Goal: Task Accomplishment & Management: Complete application form

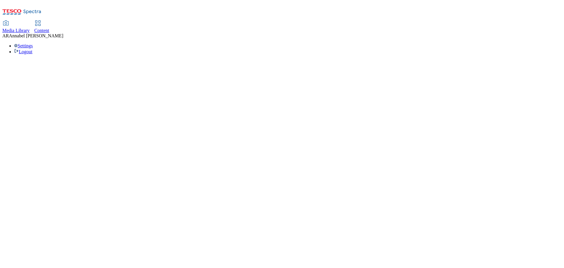
select select "ghs-[GEOGRAPHIC_DATA]"
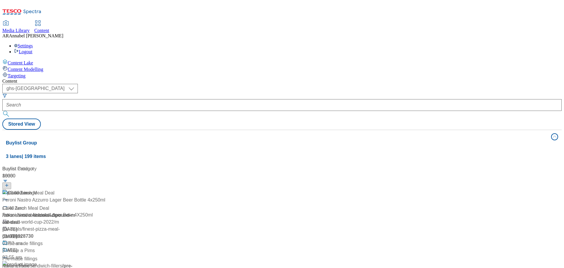
click at [204, 130] on div "Buylist Group 3 lanes | 199 items Buylist 8833 £3.40 lunch Meal Deal £3.40 lunc…" at bounding box center [281, 257] width 559 height 255
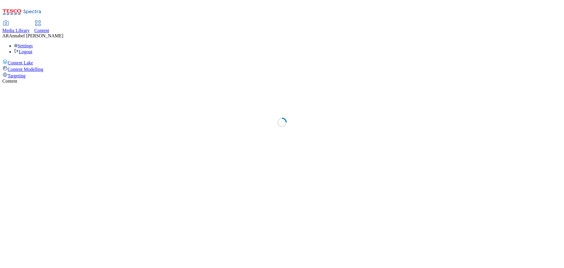
select select "ghs-[GEOGRAPHIC_DATA]"
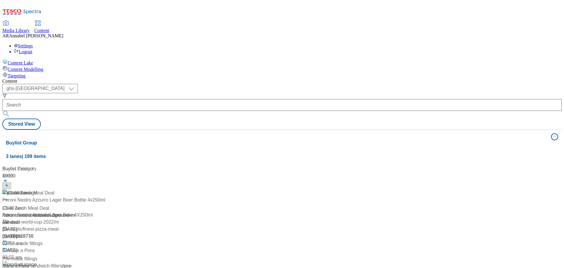
click at [125, 165] on header "Buylist 8833" at bounding box center [63, 177] width 122 height 24
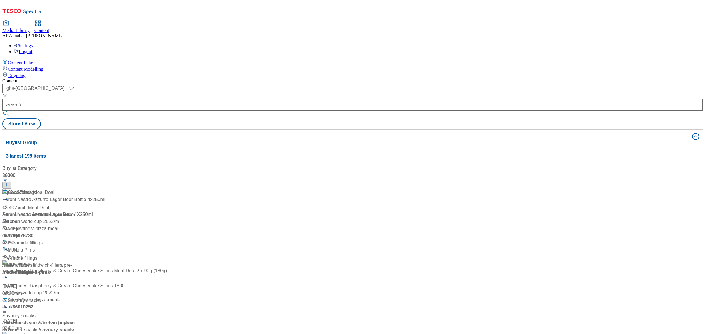
drag, startPoint x: 553, startPoint y: 0, endPoint x: 449, endPoint y: 184, distance: 210.7
click at [449, 165] on div "Buylist 8833 £3.40 lunch Meal Deal £3.40 lunch Meal Deal / whoosh-meal-deals / …" at bounding box center [352, 165] width 693 height 0
click at [125, 165] on header "Buylist 8833" at bounding box center [63, 177] width 122 height 24
click at [30, 28] on div "Media Library" at bounding box center [15, 30] width 27 height 5
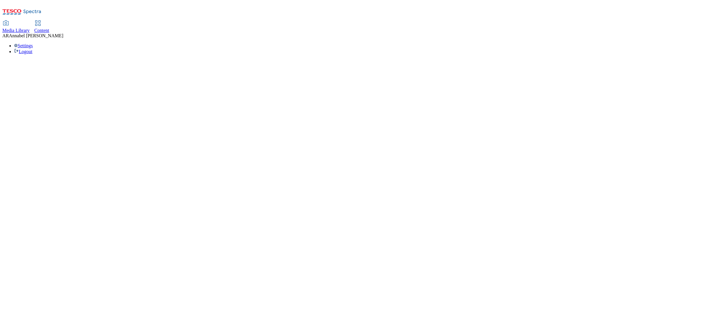
select select "flare-ghs"
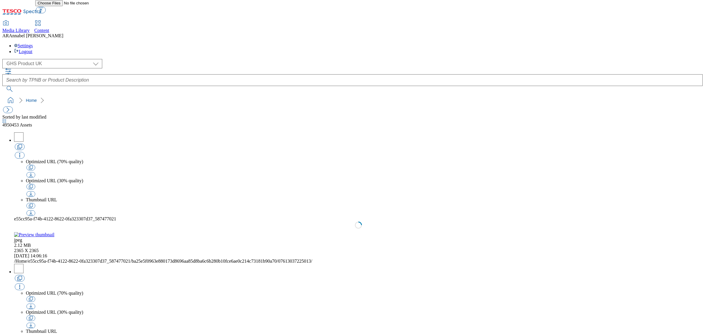
click at [49, 28] on span "Content" at bounding box center [41, 30] width 15 height 5
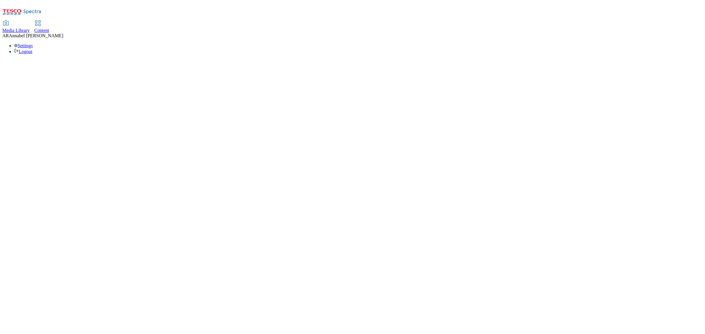
select select "ghs-[GEOGRAPHIC_DATA]"
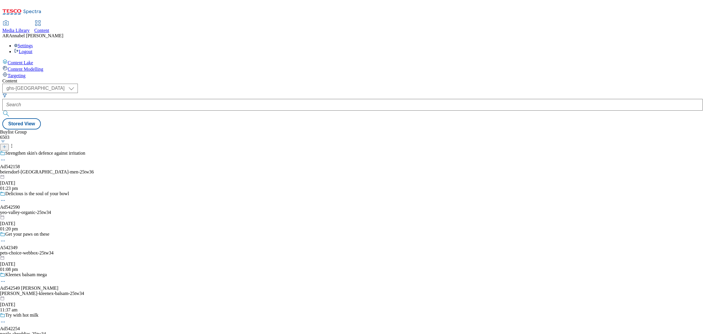
click at [6, 145] on icon at bounding box center [4, 147] width 4 height 4
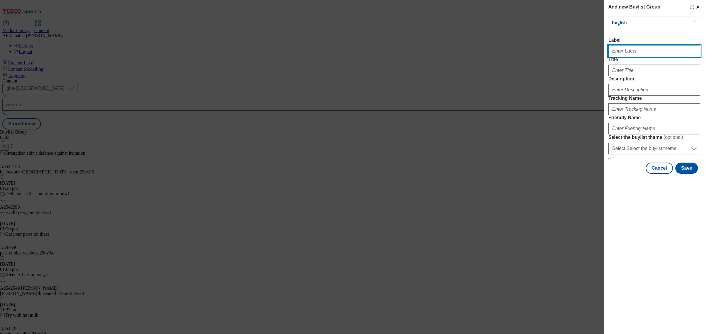
click at [563, 56] on input "Label" at bounding box center [654, 51] width 92 height 12
paste input "542339"
type input "ad542339"
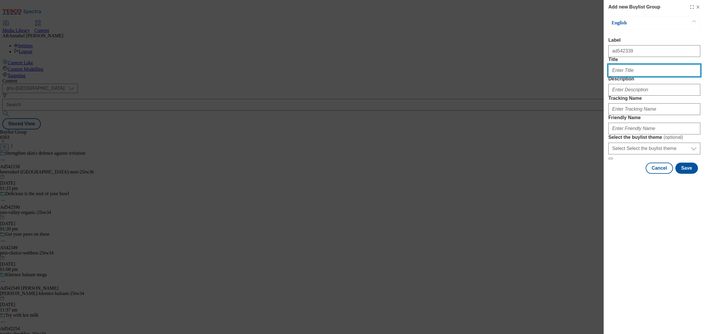
click at [563, 76] on input "Title" at bounding box center [654, 71] width 92 height 12
paste input "Squeaky Bean"
drag, startPoint x: 634, startPoint y: 83, endPoint x: 698, endPoint y: 83, distance: 63.7
click at [563, 76] on input "Squeaky Bean" at bounding box center [654, 71] width 92 height 12
type input "Squeaky Bean"
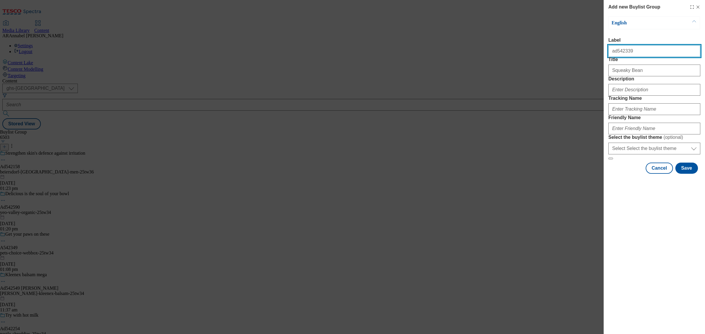
drag, startPoint x: 631, startPoint y: 56, endPoint x: 592, endPoint y: 51, distance: 39.1
click at [563, 51] on div "Add new Buylist Group English Label ad542339 Title Squeaky Bean Description Tra…" at bounding box center [352, 167] width 705 height 334
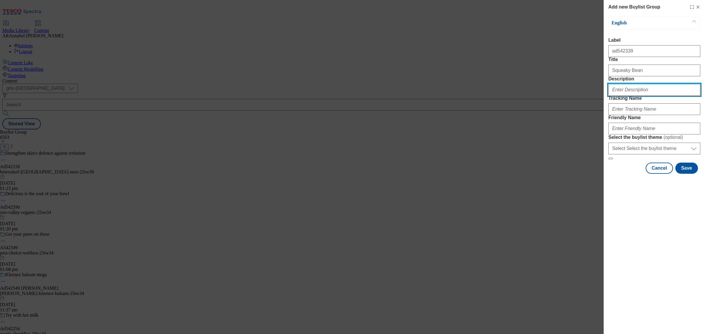
drag, startPoint x: 624, startPoint y: 110, endPoint x: 629, endPoint y: 97, distance: 13.7
click at [563, 96] on input "Description" at bounding box center [654, 90] width 92 height 12
type input "D"
type input "MFME"
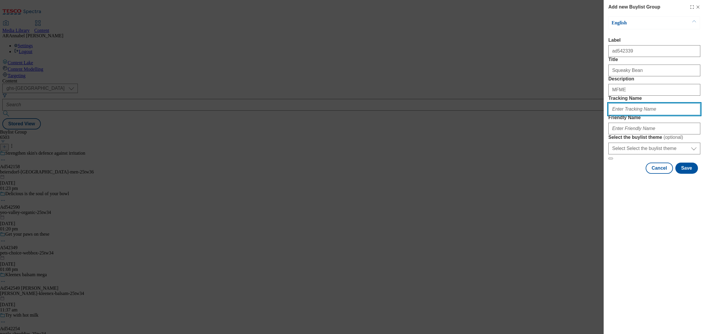
click at [563, 115] on input "Tracking Name" at bounding box center [654, 109] width 92 height 12
paste input "ad542339"
type input "DH_ad542339"
click at [563, 134] on input "Friendly Name" at bounding box center [654, 129] width 92 height 12
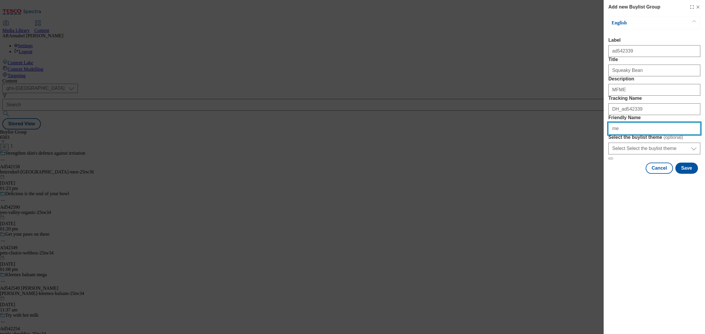
type input "m"
type input "mfme-25tw34"
click at [563, 174] on button "Save" at bounding box center [686, 168] width 23 height 11
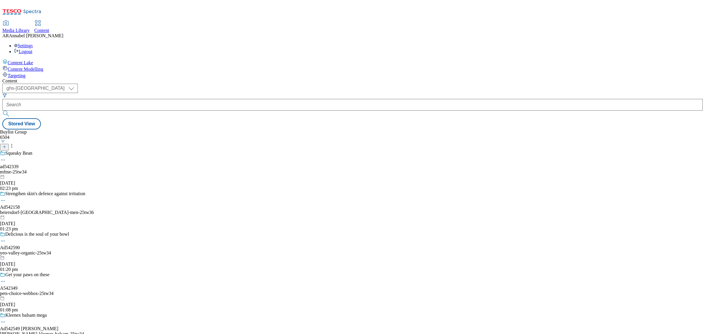
click at [94, 169] on div "mfme-25tw34" at bounding box center [47, 171] width 94 height 5
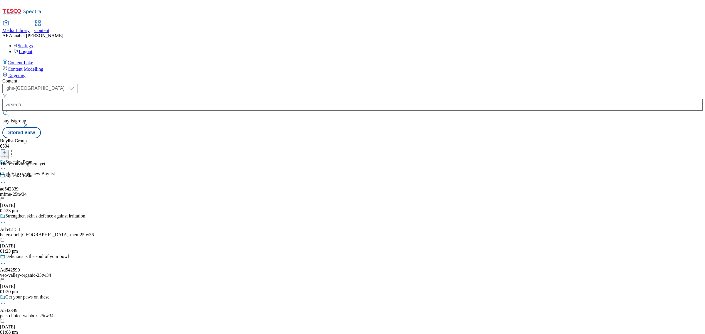
click at [4, 151] on line at bounding box center [4, 152] width 0 height 3
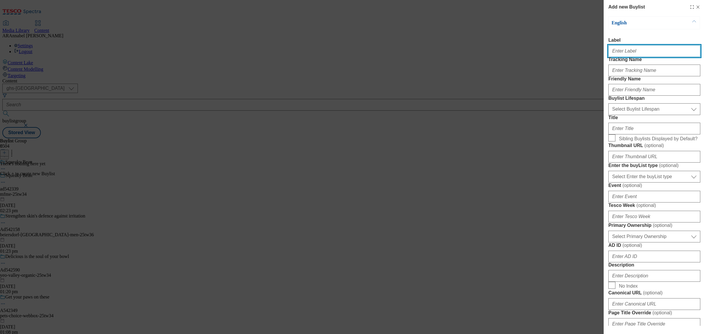
click at [563, 55] on input "Label" at bounding box center [654, 51] width 92 height 12
paste input "ad542339"
type input "ad542339"
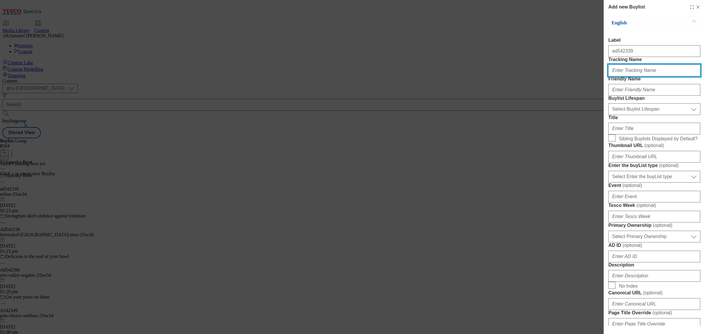
click at [563, 76] on input "Tracking Name" at bounding box center [654, 71] width 92 height 12
paste input "ad542339"
click at [563, 76] on input "DH_adad542339" at bounding box center [654, 71] width 92 height 12
type input "DH_ad542339"
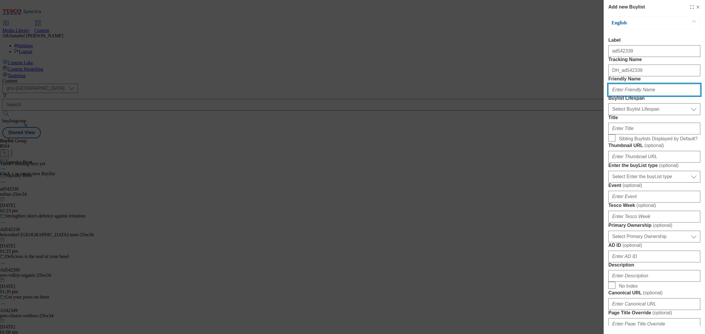
drag, startPoint x: 626, startPoint y: 107, endPoint x: 627, endPoint y: 110, distance: 3.3
click at [563, 96] on input "Friendly Name" at bounding box center [654, 90] width 92 height 12
type input "mfme-"
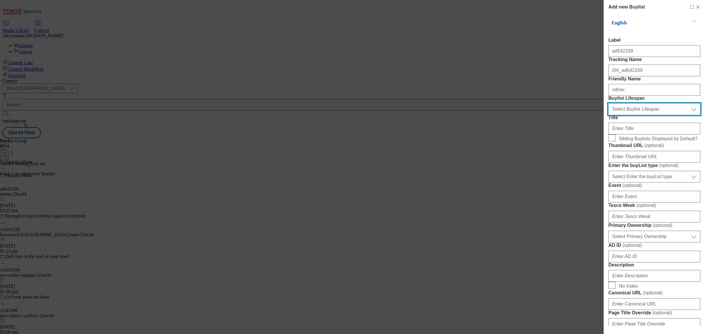
click at [563, 115] on select "Select Buylist Lifespan evergreen seasonal tactical" at bounding box center [654, 109] width 92 height 12
select select "tactical"
click at [563, 115] on select "Select Buylist Lifespan evergreen seasonal tactical" at bounding box center [654, 109] width 92 height 12
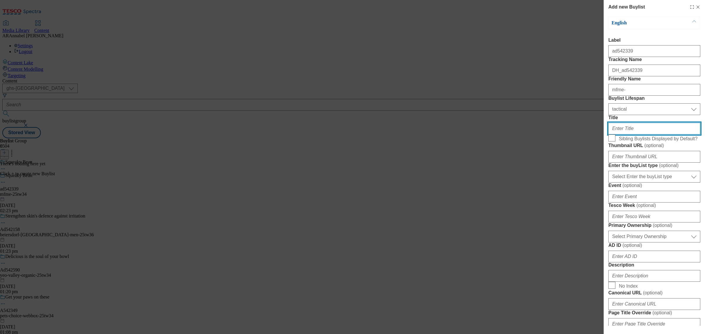
click at [563, 134] on input "Title" at bounding box center [654, 129] width 92 height 12
paste input "Squeaky Bean"
type input "Squeaky Bean"
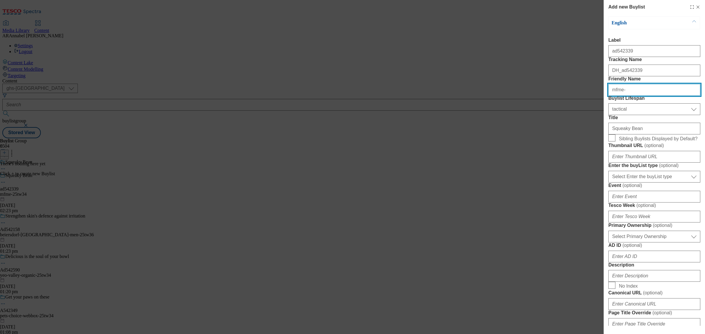
click at [563, 96] on input "mfme-" at bounding box center [654, 90] width 92 height 12
type input "m"
click at [563, 96] on input "sqeaky-bean" at bounding box center [654, 90] width 92 height 12
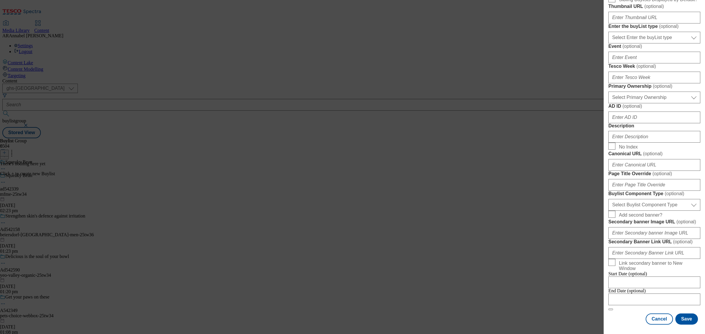
scroll to position [220, 0]
type input "squeaky-bean"
click at [563, 143] on input "Description" at bounding box center [654, 137] width 92 height 12
type input "MFME_SqueakyBean"
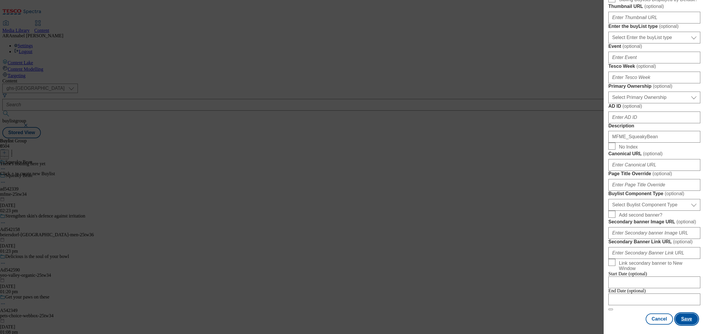
click at [563, 267] on button "Save" at bounding box center [686, 319] width 23 height 11
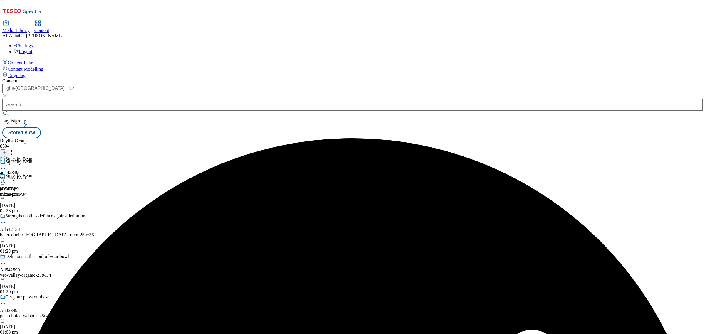
click at [32, 175] on div "squeaky-bean" at bounding box center [16, 177] width 32 height 5
click at [9, 150] on button at bounding box center [4, 153] width 9 height 7
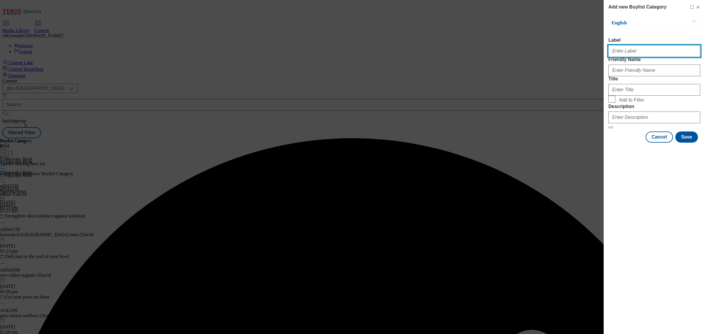
click at [563, 56] on input "Label" at bounding box center [654, 51] width 92 height 12
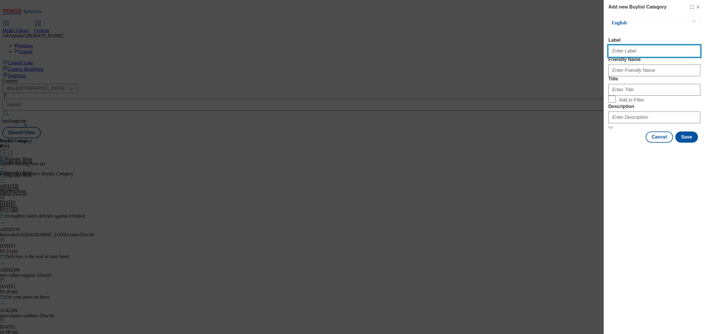
paste input "AD541713"
drag, startPoint x: 626, startPoint y: 52, endPoint x: 694, endPoint y: 52, distance: 68.1
click at [563, 52] on input "AD541713" at bounding box center [654, 51] width 92 height 12
click at [563, 53] on input "AD541713" at bounding box center [654, 51] width 92 height 12
type input "ad541713"
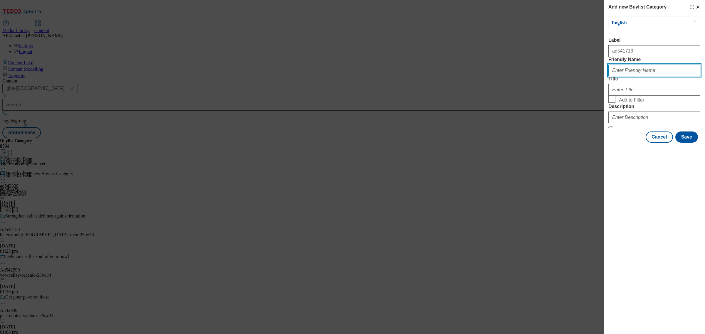
click at [563, 76] on input "Friendly Name" at bounding box center [654, 71] width 92 height 12
type input "sqeaky-bean"
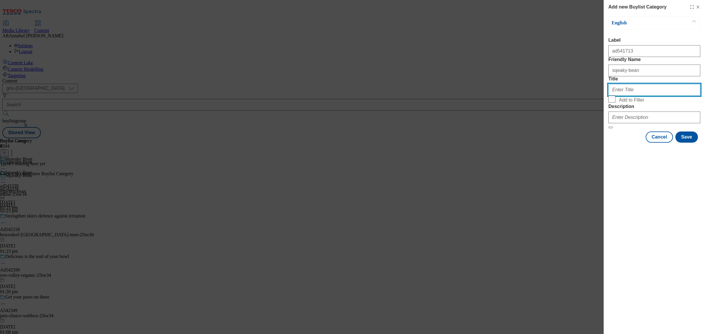
click at [563, 96] on input "Title" at bounding box center [654, 90] width 92 height 12
paste input "Easy delicious meals"
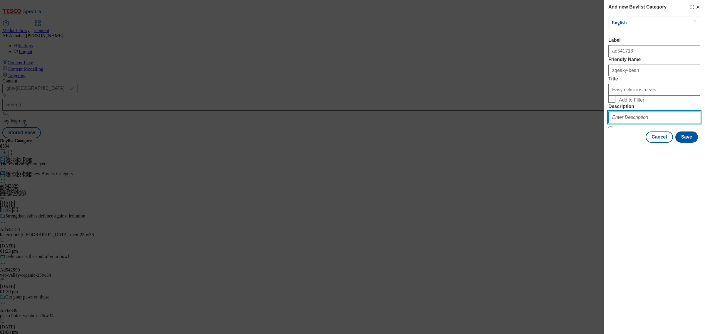
click at [563, 123] on input "Description" at bounding box center [654, 118] width 92 height 12
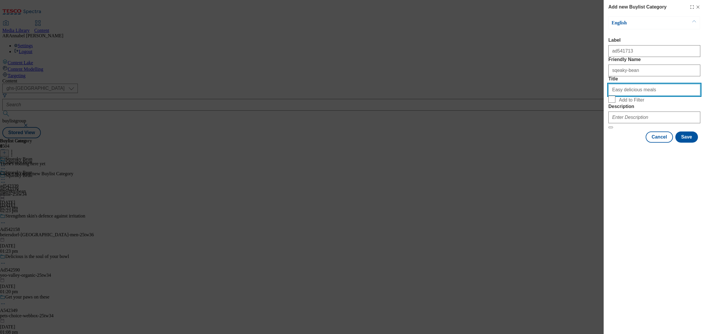
click at [563, 96] on input "Easy delicious meals" at bounding box center [654, 90] width 92 height 12
drag, startPoint x: 646, startPoint y: 112, endPoint x: 704, endPoint y: 112, distance: 57.8
click at [563, 112] on div "Add new Buylist Category English Label ad541713 Friendly Name sqeaky-bean Title…" at bounding box center [653, 72] width 101 height 144
type input "Easy delicious meals"
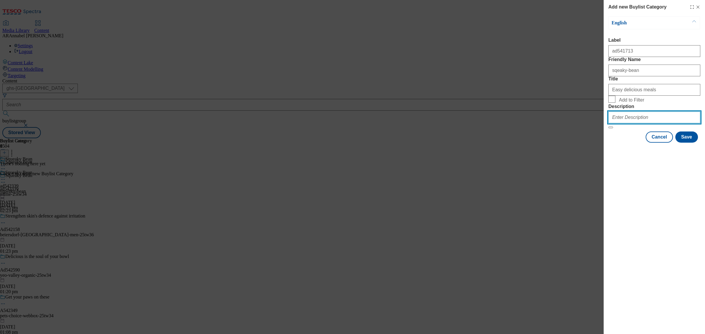
click at [563, 123] on input "Description" at bounding box center [654, 118] width 92 height 12
type input "MFME_SqueakyBean"
click at [563, 143] on button "Save" at bounding box center [686, 137] width 23 height 11
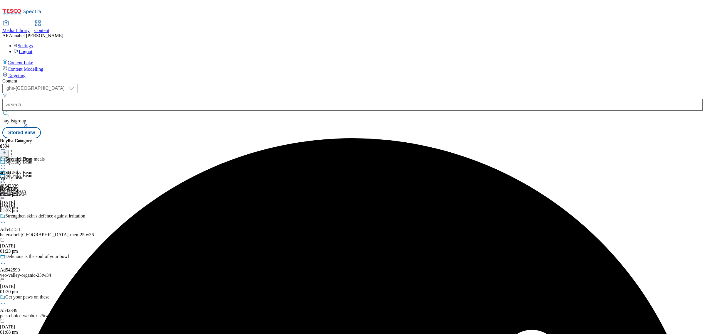
click at [45, 175] on div "sqeaky-bean" at bounding box center [22, 177] width 45 height 5
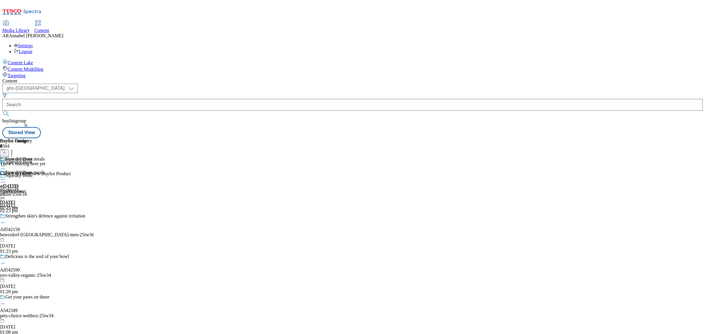
click at [6, 151] on icon at bounding box center [4, 153] width 4 height 4
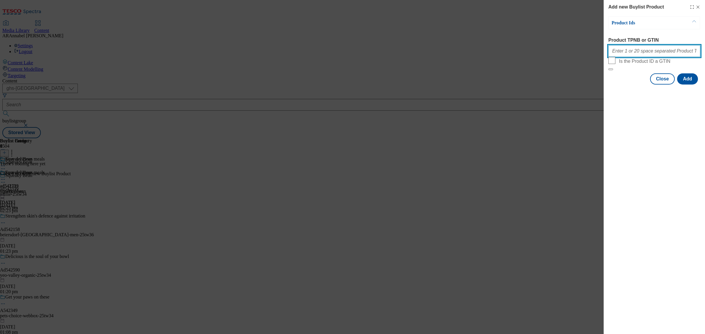
click at [563, 53] on input "Product TPNB or GTIN" at bounding box center [654, 51] width 92 height 12
paste input "97070632 96637667 91824246 93661106 90923637 91834050 88627173 89254329 8926166…"
type input "97070632 96637667 91824246 93661106 90923637 91834050 88627173 89254329 8926166…"
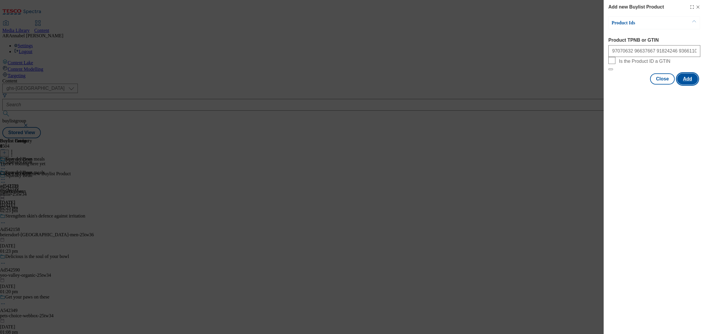
click at [563, 85] on button "Add" at bounding box center [687, 78] width 21 height 11
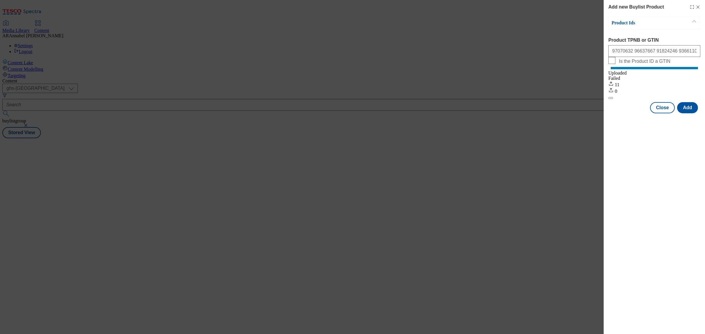
click at [563, 9] on icon "Modal" at bounding box center [697, 7] width 5 height 5
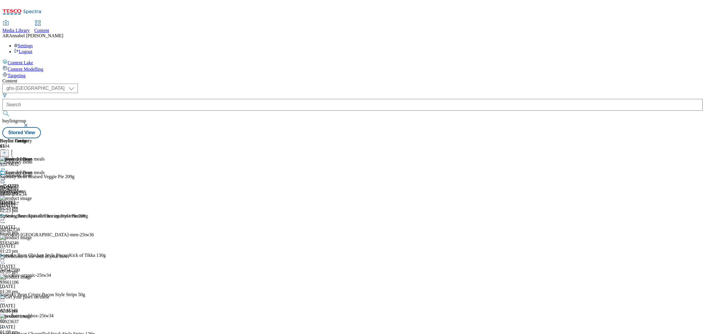
click at [6, 176] on icon at bounding box center [3, 179] width 6 height 6
click at [32, 217] on span "Preview" at bounding box center [25, 219] width 14 height 4
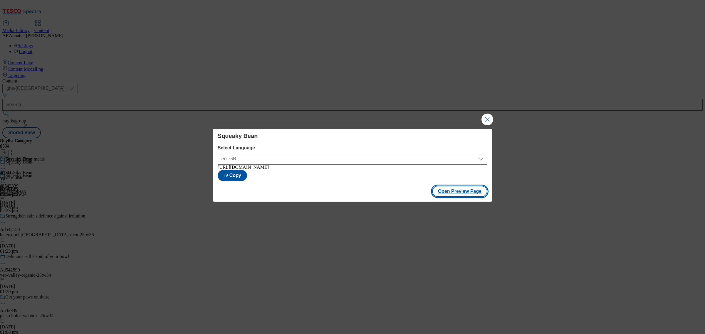
click at [450, 196] on button "Open Preview Page" at bounding box center [459, 191] width 55 height 11
click at [489, 115] on button "Close Modal" at bounding box center [487, 120] width 12 height 12
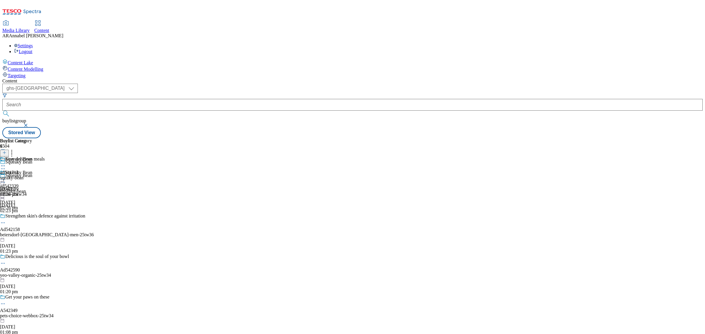
click at [6, 179] on icon at bounding box center [3, 182] width 6 height 6
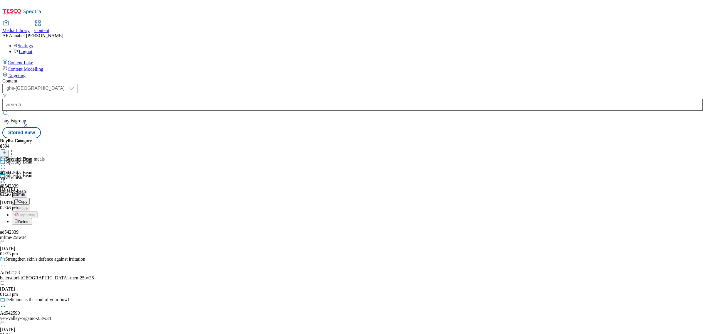
click at [25, 193] on span "Edit" at bounding box center [21, 195] width 7 height 4
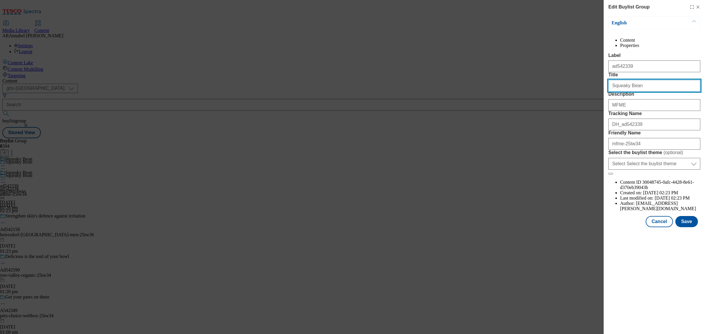
drag, startPoint x: 642, startPoint y: 107, endPoint x: 473, endPoint y: 118, distance: 169.8
click at [473, 119] on div "Edit Buylist Group English Content Properties Label ad542339 Title Squeaky Bean…" at bounding box center [352, 167] width 705 height 334
type input "Meat Free Made Easy"
click at [563, 227] on button "Save" at bounding box center [686, 221] width 23 height 11
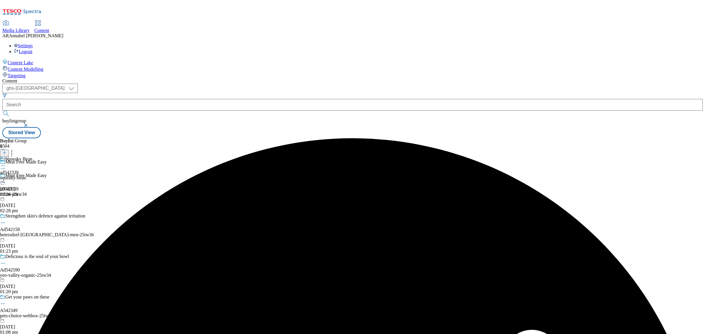
click at [6, 163] on icon at bounding box center [3, 166] width 6 height 6
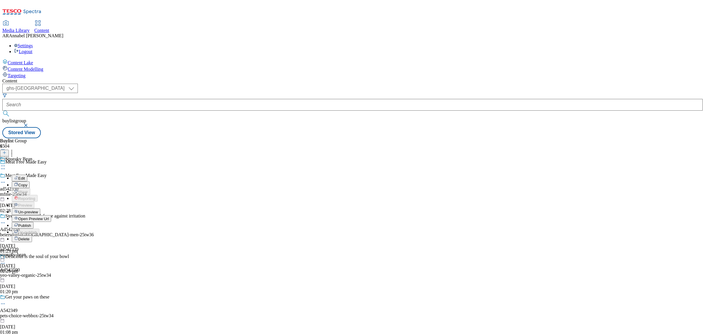
click at [40, 208] on button "Un-preview" at bounding box center [26, 211] width 28 height 7
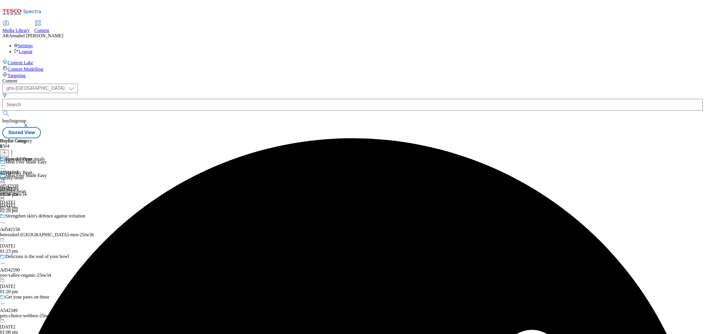
click at [6, 176] on icon at bounding box center [3, 179] width 6 height 6
click at [32, 217] on span "Preview" at bounding box center [25, 219] width 14 height 4
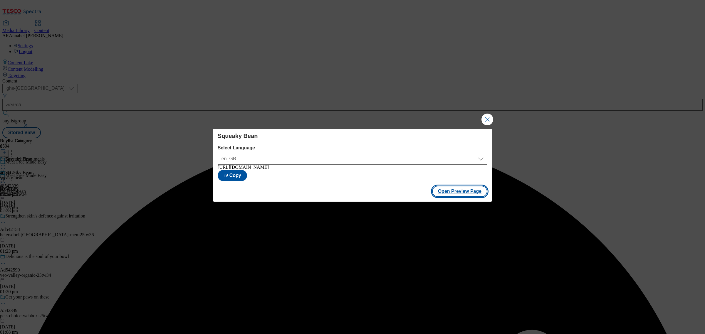
click at [457, 194] on button "Open Preview Page" at bounding box center [459, 191] width 55 height 11
click at [482, 118] on button "Close Modal" at bounding box center [487, 120] width 12 height 12
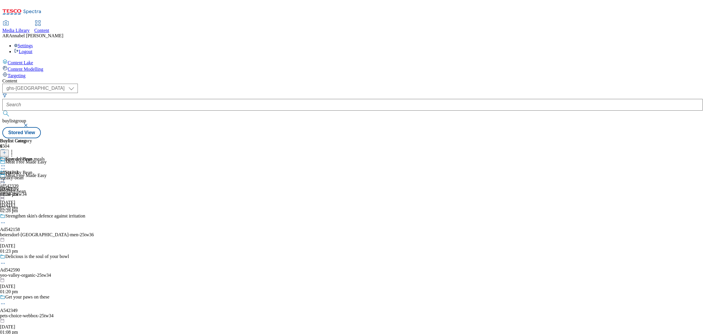
click at [4, 151] on line at bounding box center [4, 152] width 0 height 3
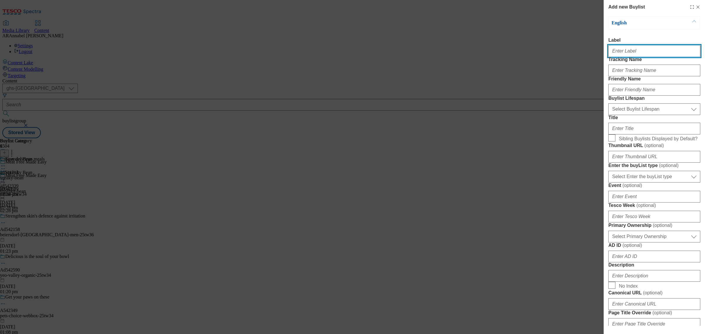
click at [563, 51] on input "Label" at bounding box center [654, 51] width 92 height 12
paste input "541714"
type input "ad541714"
drag, startPoint x: 627, startPoint y: 75, endPoint x: 626, endPoint y: 83, distance: 7.4
click at [563, 76] on div "Modal" at bounding box center [654, 69] width 92 height 14
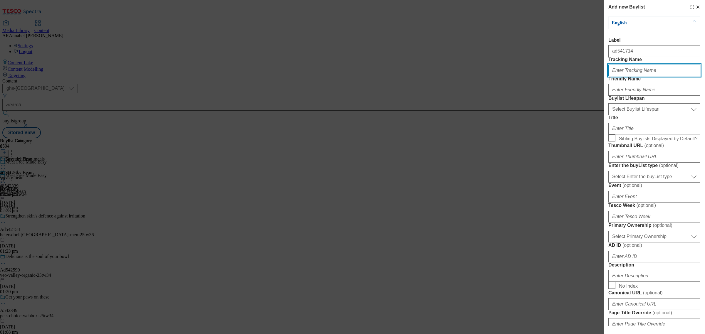
click at [563, 76] on input "Tracking Name" at bounding box center [654, 71] width 92 height 12
paste input "541714"
type input "DH_ad541714"
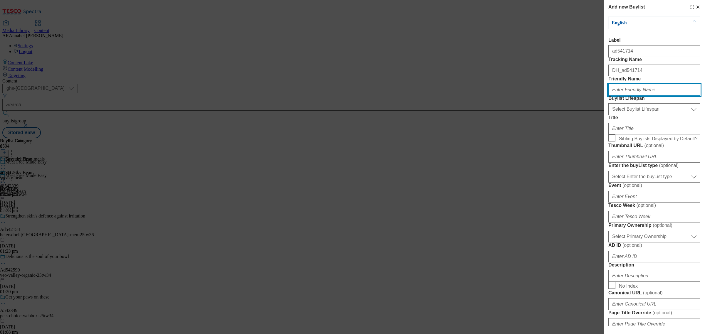
click at [563, 96] on input "Friendly Name" at bounding box center [654, 90] width 92 height 12
type input "vivera"
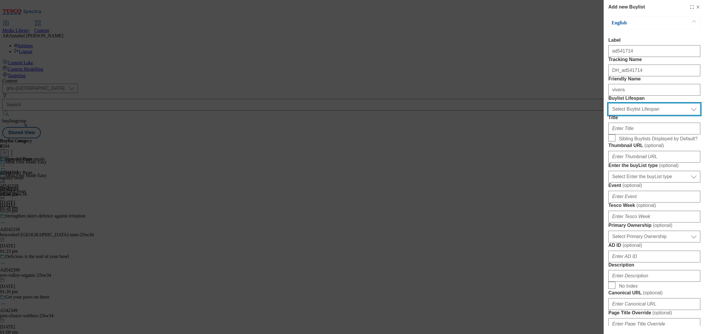
click at [563, 115] on select "Select Buylist Lifespan evergreen seasonal tactical" at bounding box center [654, 109] width 92 height 12
select select "tactical"
click at [563, 115] on select "Select Buylist Lifespan evergreen seasonal tactical" at bounding box center [654, 109] width 92 height 12
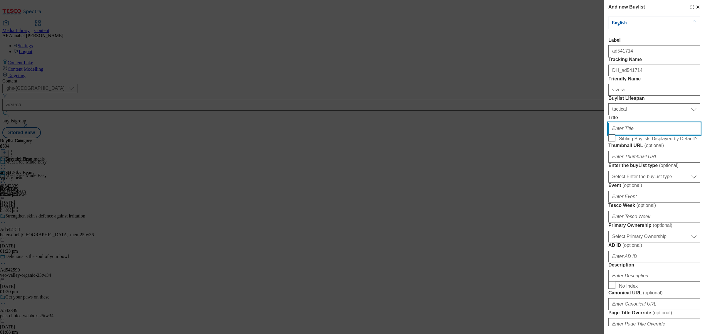
click at [563, 134] on input "Title" at bounding box center [654, 129] width 92 height 12
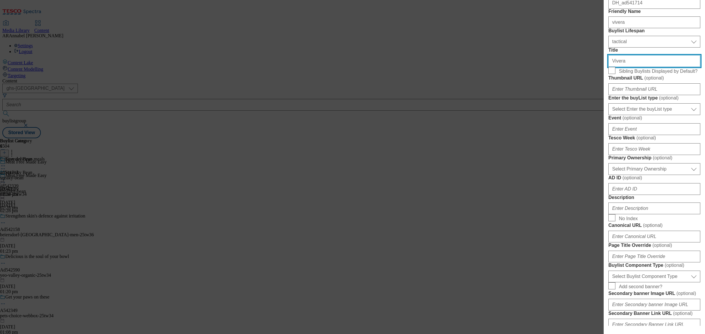
scroll to position [147, 0]
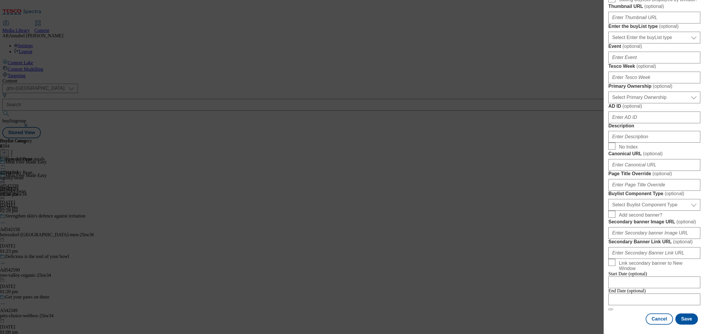
type input "Vivera"
click at [563, 143] on input "Description" at bounding box center [654, 137] width 92 height 12
type input "MFME_Vivera"
click at [563, 267] on button "Save" at bounding box center [686, 319] width 23 height 11
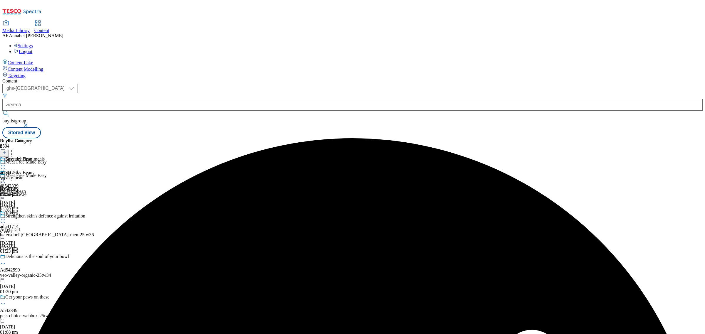
click at [32, 229] on div "vivera" at bounding box center [16, 231] width 32 height 5
click at [6, 151] on icon at bounding box center [4, 153] width 4 height 4
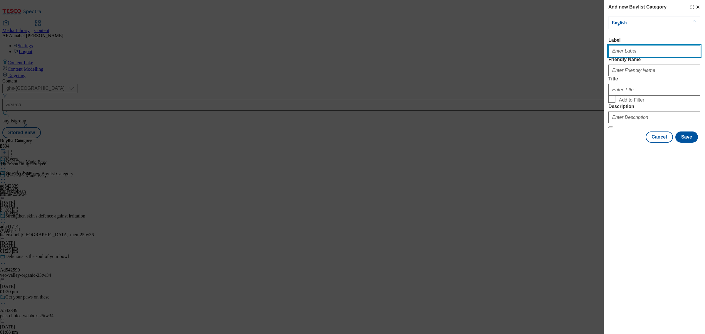
click at [563, 54] on input "Label" at bounding box center [654, 51] width 92 height 12
paste input "541714"
type input "ad541714"
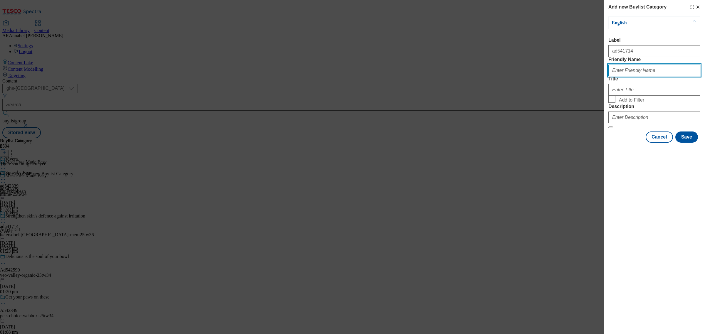
click at [563, 76] on input "Friendly Name" at bounding box center [654, 71] width 92 height 12
type input "vivera"
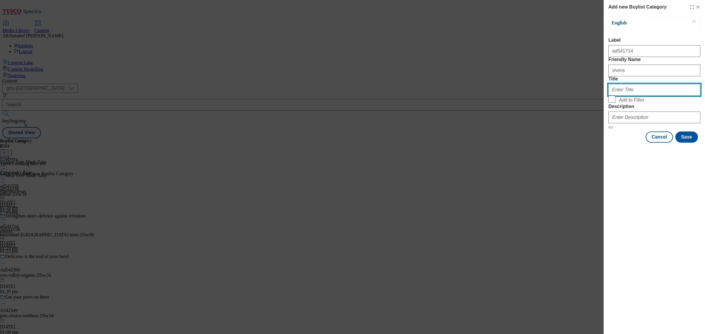
click at [563, 96] on input "Title" at bounding box center [654, 90] width 92 height 12
type input "Vivera"
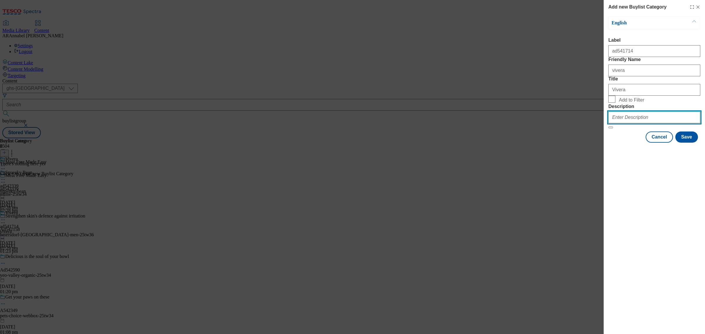
click at [563, 123] on input "Description" at bounding box center [654, 118] width 92 height 12
type input "MFME_Vivera"
click at [563, 143] on button "Save" at bounding box center [686, 137] width 23 height 11
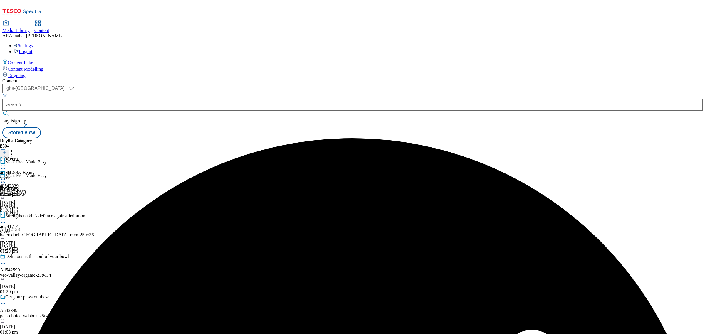
click at [32, 175] on div "vivera" at bounding box center [16, 177] width 32 height 5
click at [6, 151] on icon at bounding box center [4, 153] width 4 height 4
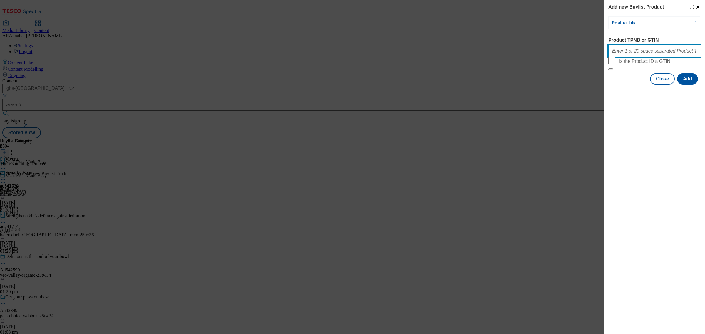
click at [563, 57] on input "Product TPNB or GTIN" at bounding box center [654, 51] width 92 height 12
paste input "85104416 86560616 86560602 85983244 89596051 90514091 97172863"
type input "85104416 86560616 86560602 85983244 89596051 90514091 97172863"
click at [563, 85] on button "Add" at bounding box center [687, 78] width 21 height 11
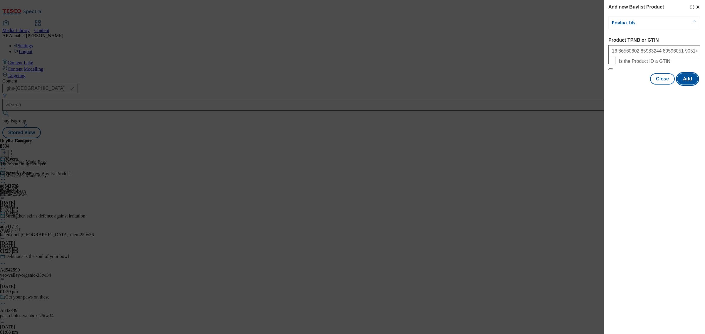
scroll to position [0, 0]
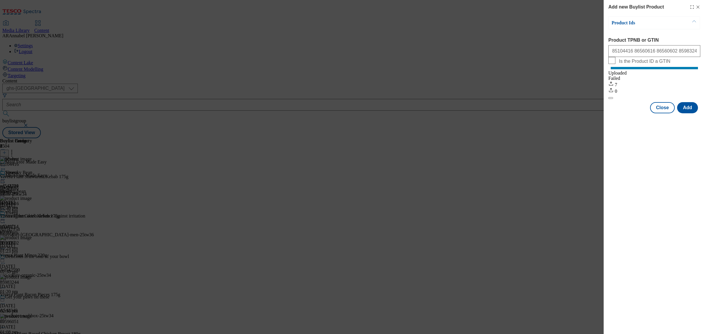
click at [563, 7] on icon "Modal" at bounding box center [697, 7] width 5 height 5
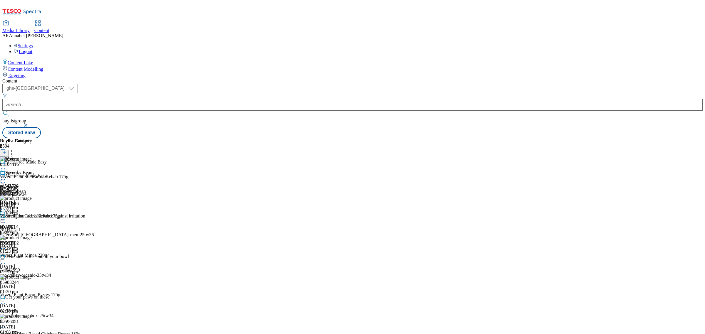
click at [6, 217] on icon at bounding box center [3, 220] width 6 height 6
click at [34, 256] on button "Preview" at bounding box center [23, 259] width 23 height 7
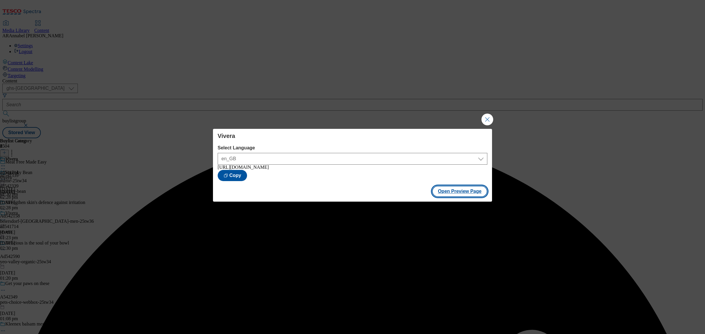
click at [450, 193] on button "Open Preview Page" at bounding box center [459, 191] width 55 height 11
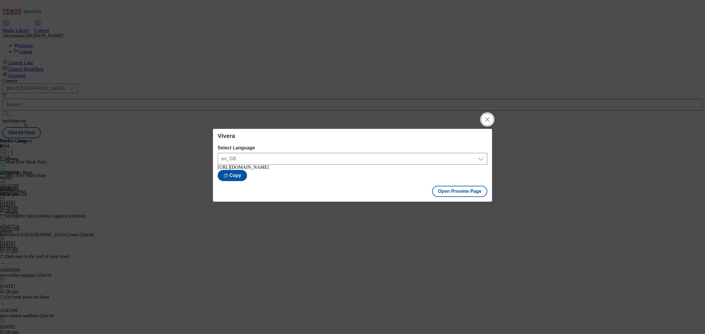
click at [487, 115] on button "Close Modal" at bounding box center [487, 120] width 12 height 12
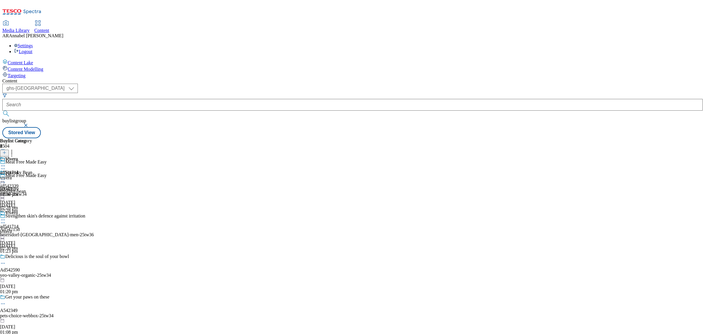
click at [5, 179] on circle at bounding box center [4, 179] width 1 height 1
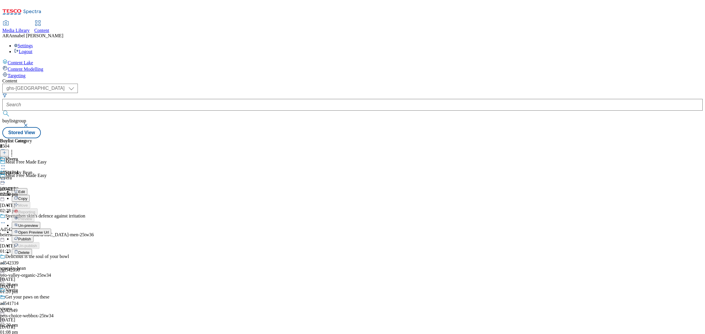
click at [32, 197] on div "Vivera ad541714 vivera 10 Oct 2025 02:30 pm" at bounding box center [16, 177] width 32 height 41
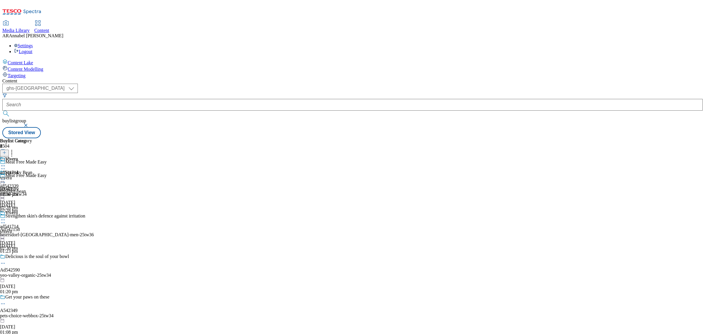
click at [6, 179] on icon at bounding box center [3, 182] width 6 height 6
click at [6, 176] on icon at bounding box center [3, 179] width 6 height 6
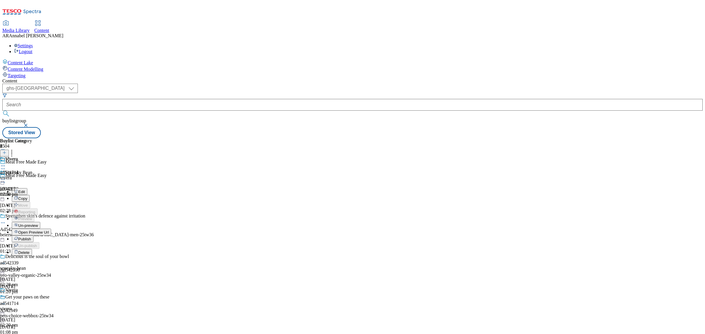
click at [31, 237] on span "Publish" at bounding box center [24, 239] width 13 height 4
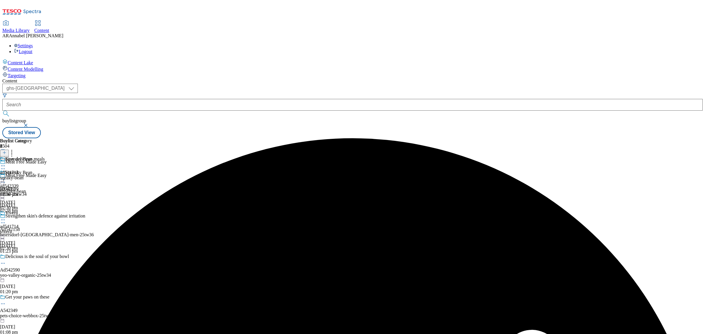
click at [6, 217] on icon at bounding box center [3, 220] width 6 height 6
click at [31, 267] on span "Publish" at bounding box center [24, 279] width 13 height 4
click at [6, 151] on icon at bounding box center [4, 153] width 4 height 4
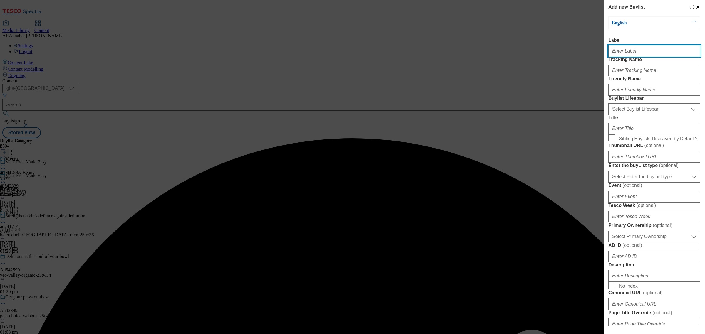
click at [563, 53] on input "Label" at bounding box center [654, 51] width 92 height 12
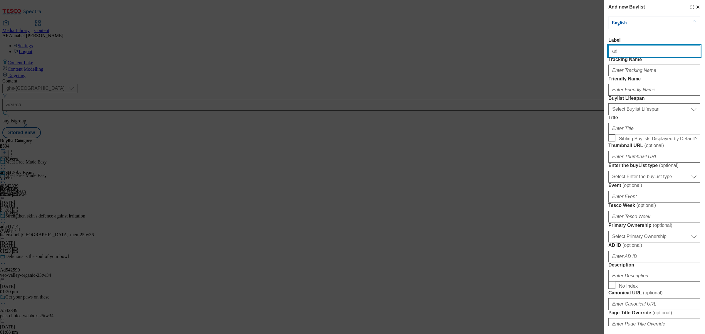
paste input "541715"
type input "ad541715"
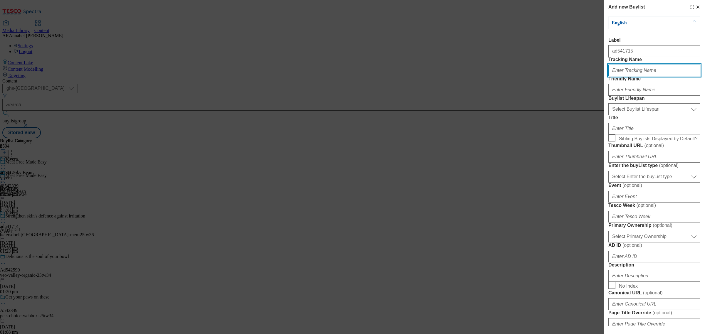
click at [563, 76] on input "Tracking Name" at bounding box center [654, 71] width 92 height 12
paste input "541715"
type input "DH_ad541715"
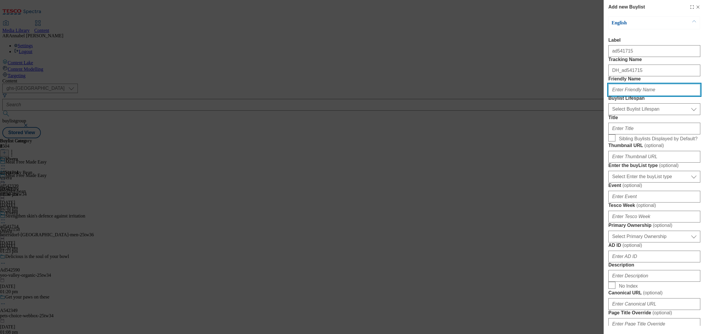
click at [563, 96] on input "Friendly Name" at bounding box center [654, 90] width 92 height 12
type input "the-tofoo-co"
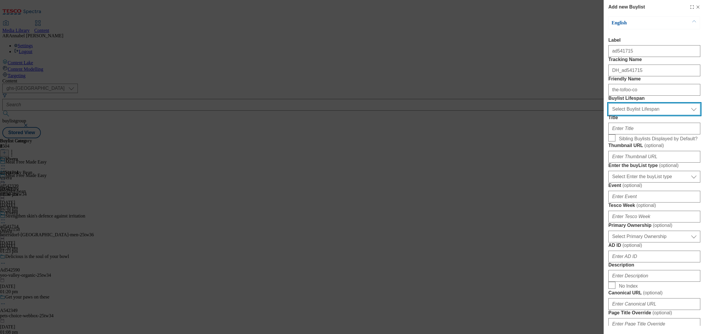
click at [563, 115] on select "Select Buylist Lifespan evergreen seasonal tactical" at bounding box center [654, 109] width 92 height 12
select select "tactical"
click at [563, 115] on select "Select Buylist Lifespan evergreen seasonal tactical" at bounding box center [654, 109] width 92 height 12
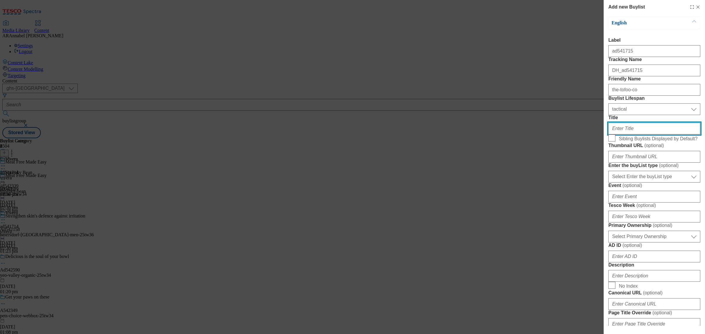
click at [563, 134] on input "Title" at bounding box center [654, 129] width 92 height 12
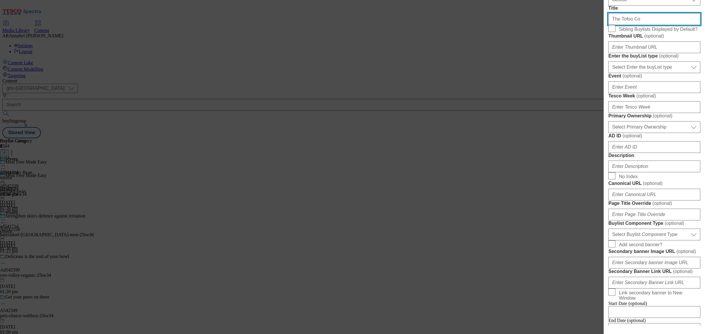
scroll to position [110, 0]
type input "The Tofoo Co"
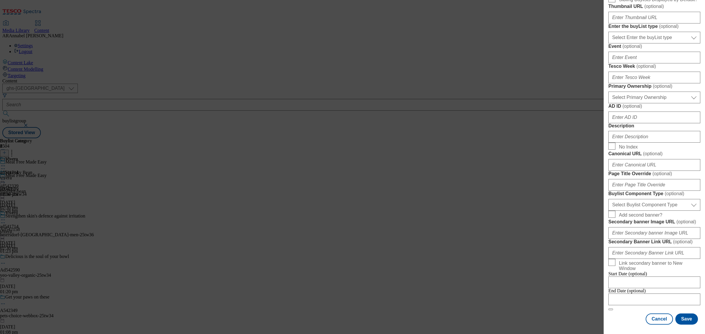
scroll to position [184, 0]
click at [563, 143] on input "Description" at bounding box center [654, 137] width 92 height 12
type input "MFME_TheTofooCo"
click at [563, 267] on button "Save" at bounding box center [686, 319] width 23 height 11
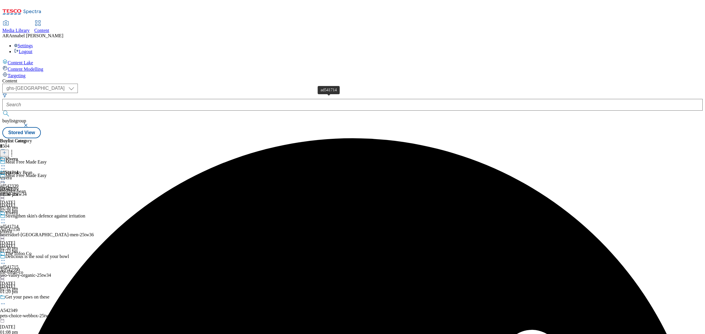
click at [18, 170] on span "ad541714" at bounding box center [9, 172] width 18 height 5
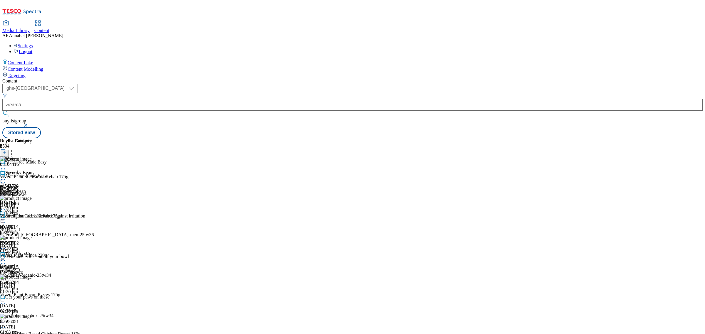
click at [32, 267] on div "the-tofoo-co" at bounding box center [16, 272] width 32 height 5
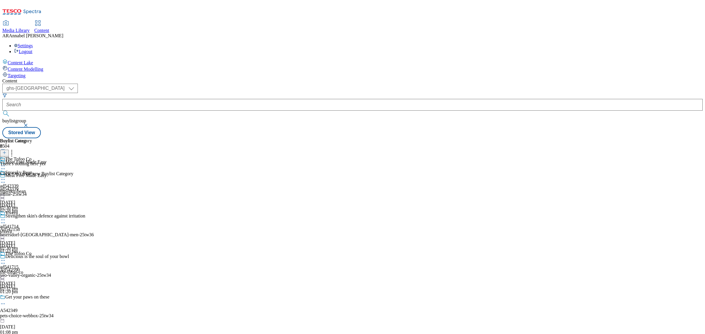
click at [6, 151] on icon at bounding box center [4, 153] width 4 height 4
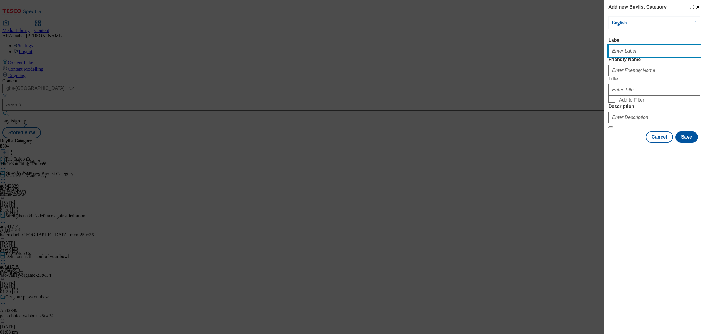
click at [563, 49] on input "Label" at bounding box center [654, 51] width 92 height 12
paste input "541715"
type input "ad541715"
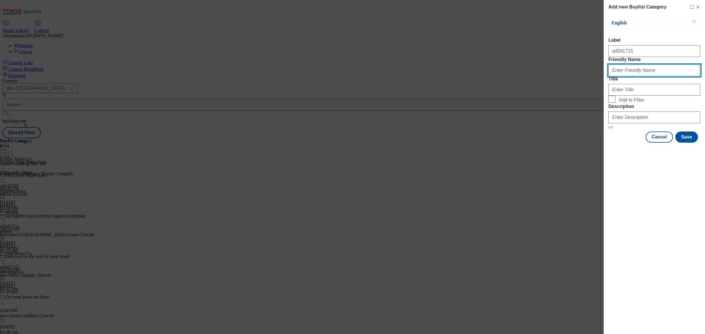
click at [563, 76] on input "Friendly Name" at bounding box center [654, 71] width 92 height 12
type input "M"
type input "the-tofoo-co"
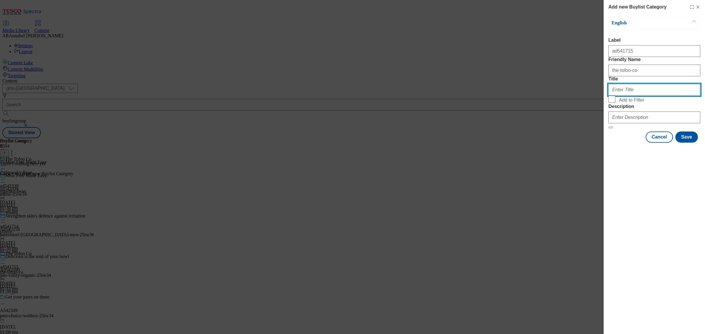
click at [563, 96] on input "Title" at bounding box center [654, 90] width 92 height 12
type input "The Tofoo Co"
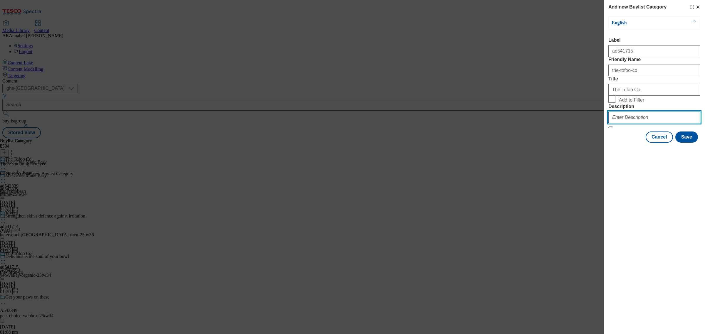
click at [563, 123] on input "Description" at bounding box center [654, 118] width 92 height 12
type input "MFME_TheTofooCo"
click at [563, 143] on button "Save" at bounding box center [686, 137] width 23 height 11
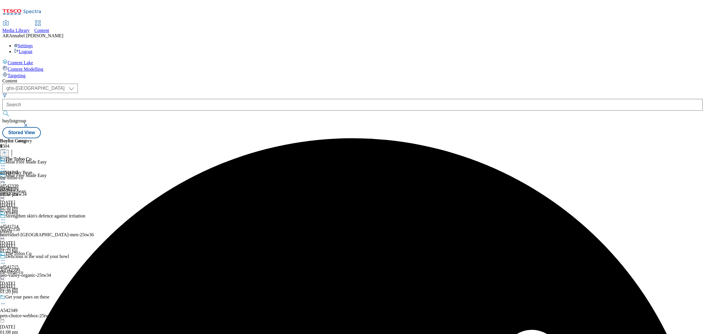
click at [32, 175] on div "the-tofoo-co" at bounding box center [16, 177] width 32 height 5
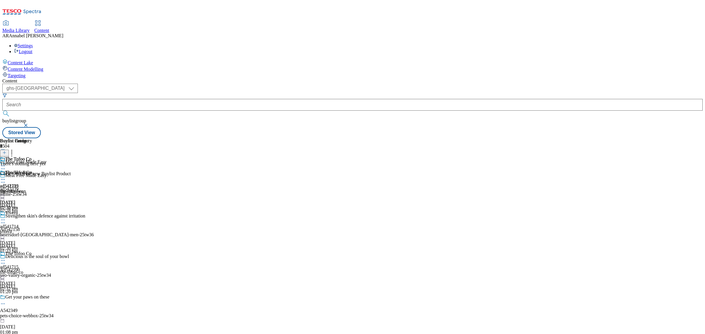
click at [6, 151] on icon at bounding box center [4, 153] width 4 height 4
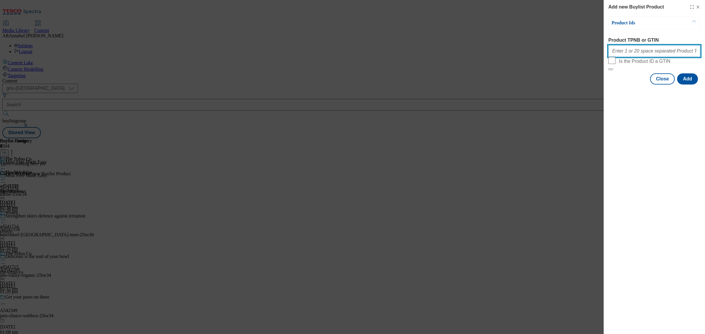
click at [563, 55] on input "Product TPNB or GTIN" at bounding box center [654, 51] width 92 height 12
paste input "82092214 85186577 88239079 89948091 92749817 86807793 90001997 96393925 9639715…"
type input "82092214 85186577 88239079 89948091 92749817 86807793 90001997 96393925 9639715…"
click at [563, 85] on button "Add" at bounding box center [687, 78] width 21 height 11
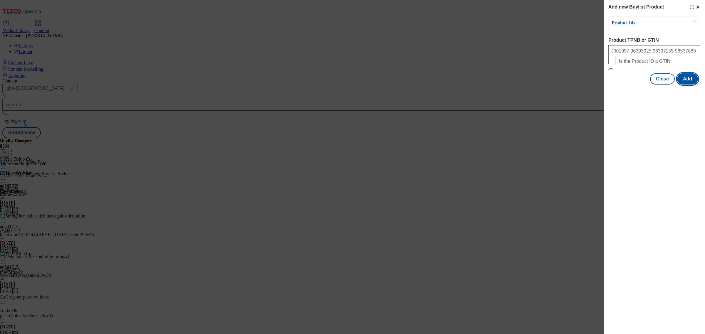
scroll to position [0, 0]
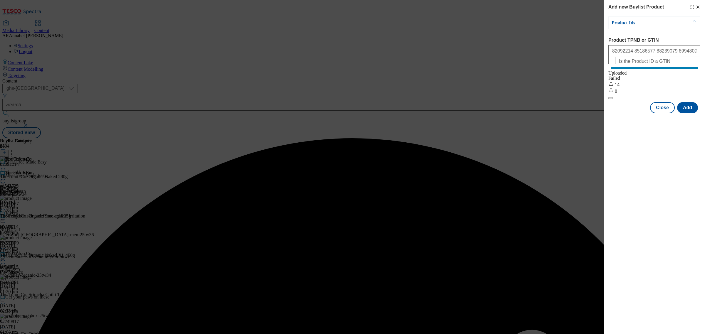
click at [563, 138] on div "Success - Job created 44b8562b-6a10-4153-86ea-f954d2f26f45 successfully" at bounding box center [352, 138] width 700 height 0
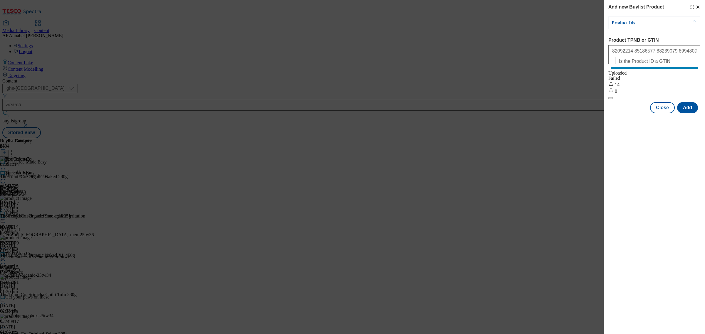
click at [563, 6] on icon "Modal" at bounding box center [697, 7] width 5 height 5
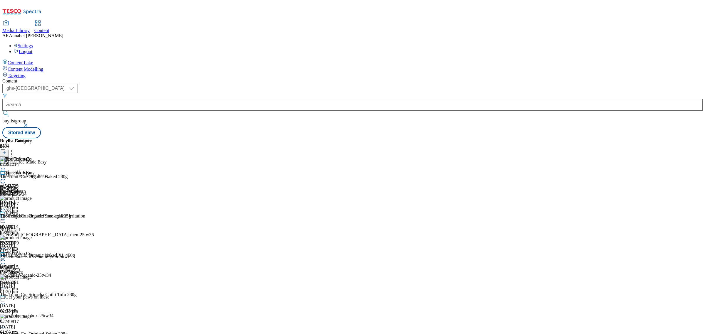
click at [4, 260] on circle at bounding box center [3, 260] width 1 height 1
click at [32, 267] on span "Preview" at bounding box center [25, 300] width 14 height 4
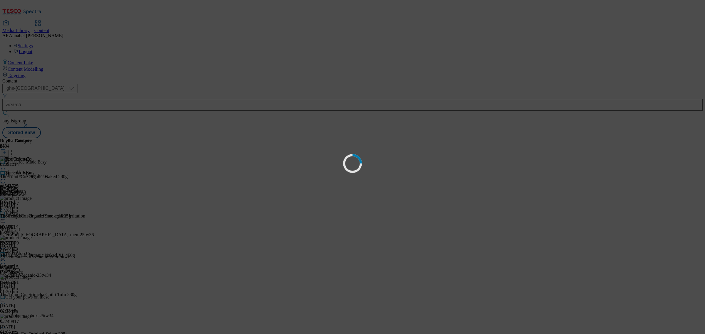
scroll to position [0, 0]
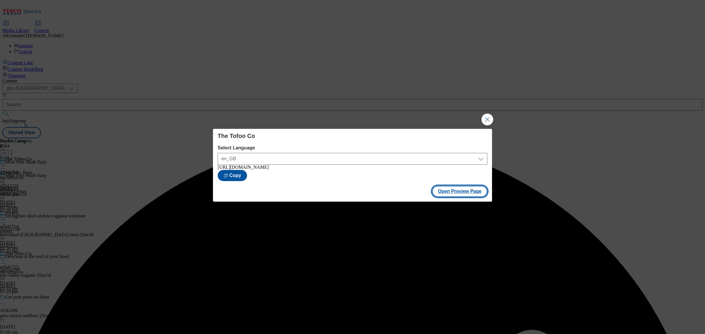
click at [462, 196] on button "Open Preview Page" at bounding box center [459, 191] width 55 height 11
click at [487, 116] on button "Close Modal" at bounding box center [487, 120] width 12 height 12
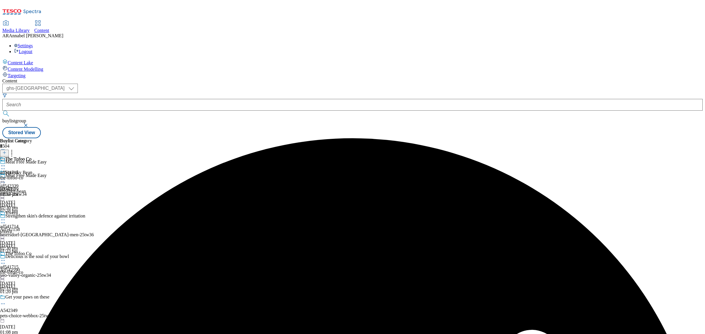
click at [6, 258] on icon at bounding box center [3, 261] width 6 height 6
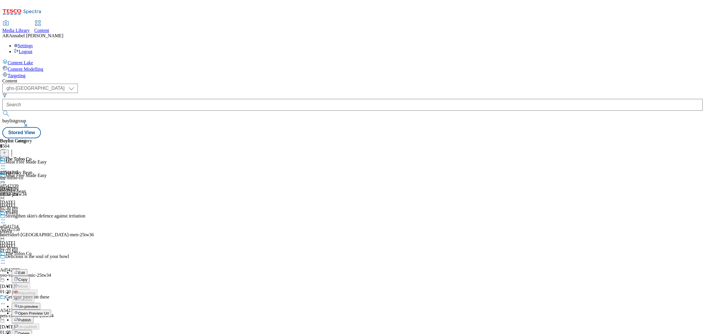
click at [31, 267] on span "Publish" at bounding box center [24, 320] width 13 height 4
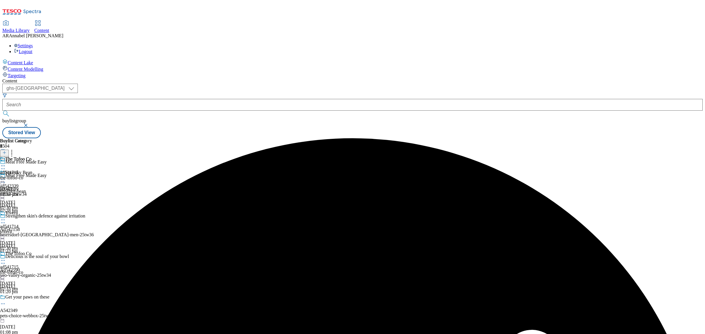
click at [6, 176] on icon at bounding box center [3, 179] width 6 height 6
click at [49, 230] on span "Open Preview Url" at bounding box center [33, 232] width 31 height 4
click at [32, 217] on div at bounding box center [16, 220] width 32 height 7
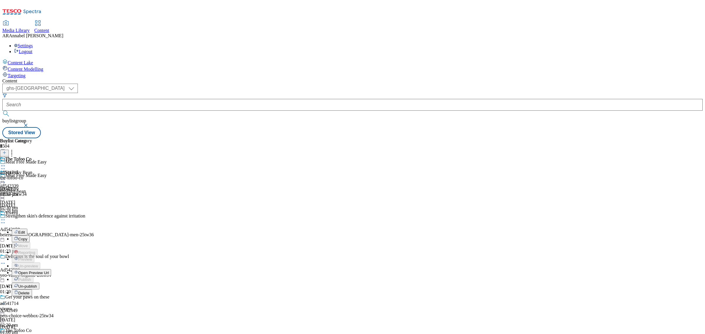
click at [51, 267] on button "Open Preview Url" at bounding box center [31, 272] width 39 height 7
click at [94, 173] on div "Meat Free Made Easy" at bounding box center [47, 180] width 94 height 14
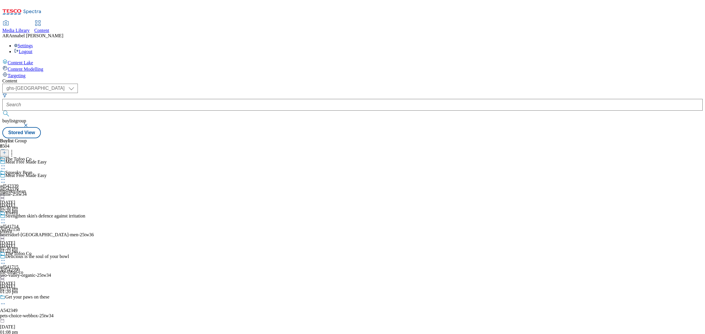
click at [6, 179] on icon at bounding box center [3, 182] width 6 height 6
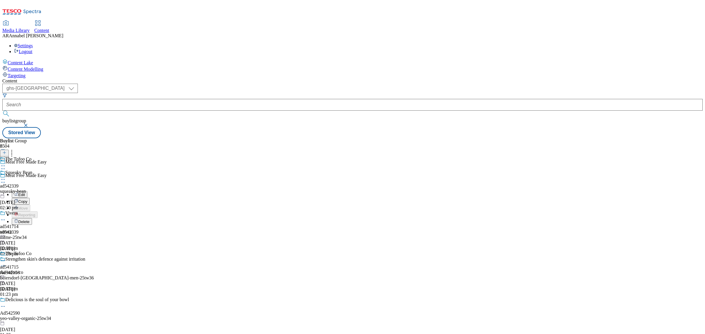
click at [94, 173] on div "Meat Free Made Easy Edit Copy Move Reporting Delete ad542339 mfme-25tw34 10 Oct…" at bounding box center [47, 215] width 94 height 84
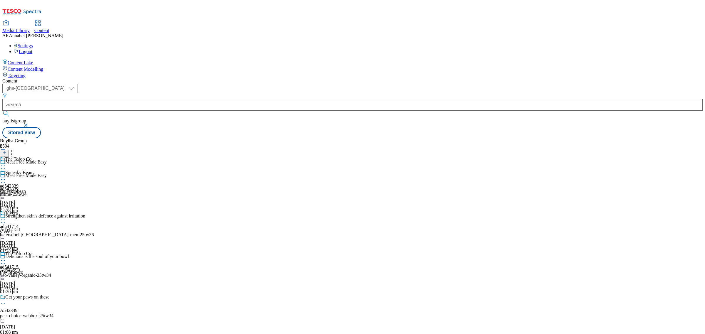
click at [6, 151] on icon at bounding box center [4, 153] width 4 height 4
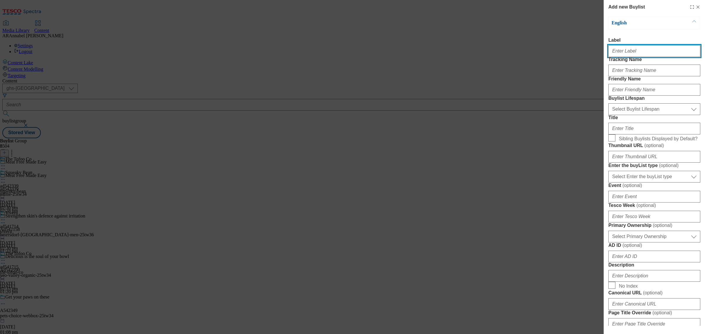
click at [563, 52] on input "Label" at bounding box center [654, 51] width 92 height 12
paste input "542056"
type input "ad542056"
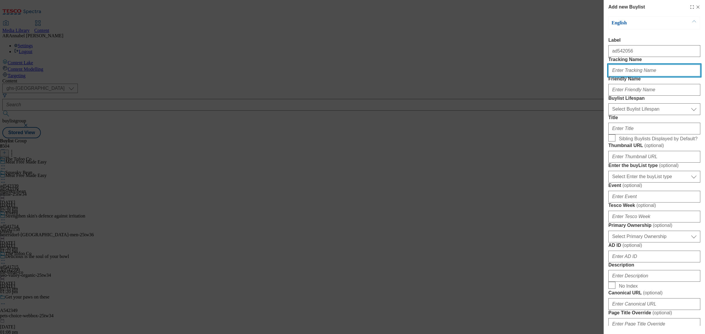
click at [563, 76] on input "Tracking Name" at bounding box center [654, 71] width 92 height 12
paste input "542056"
type input "DH_ad542056"
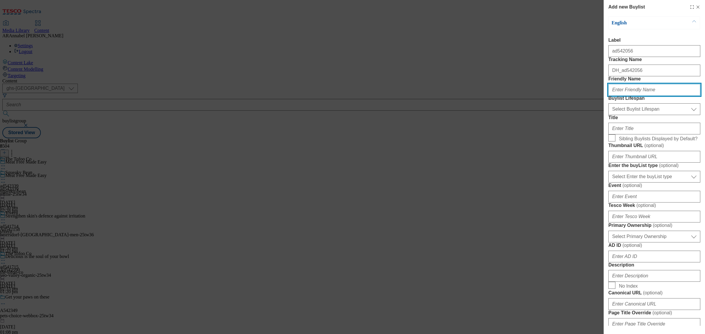
click at [563, 96] on input "Friendly Name" at bounding box center [654, 90] width 92 height 12
type input "linda-mccartney"
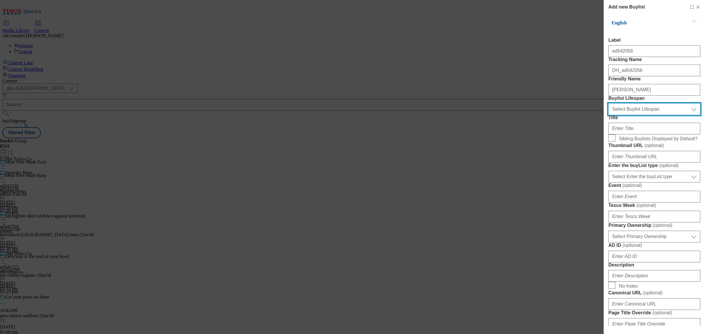
drag, startPoint x: 640, startPoint y: 140, endPoint x: 639, endPoint y: 145, distance: 4.8
click at [563, 115] on select "Select Buylist Lifespan evergreen seasonal tactical" at bounding box center [654, 109] width 92 height 12
select select "tactical"
click at [563, 115] on select "Select Buylist Lifespan evergreen seasonal tactical" at bounding box center [654, 109] width 92 height 12
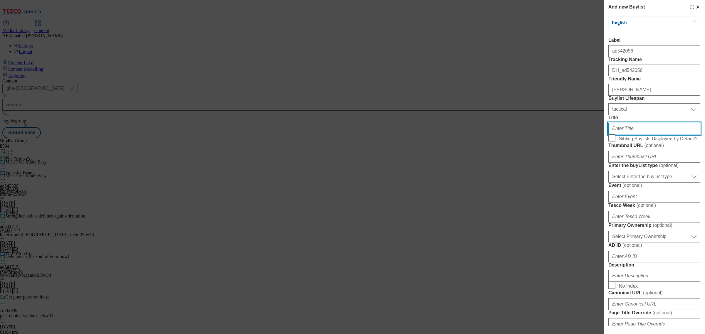
click at [563, 134] on input "Title" at bounding box center [654, 129] width 92 height 12
type input "Linda McCartney"
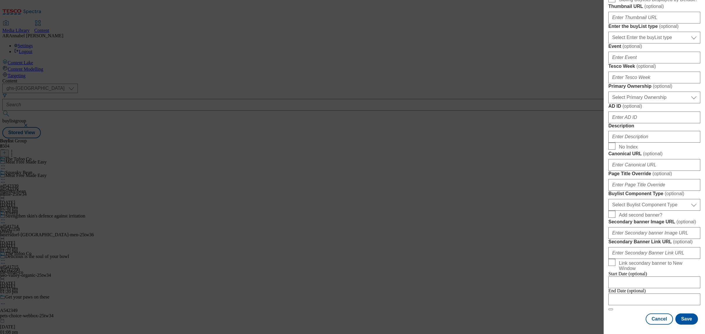
scroll to position [294, 0]
click at [563, 131] on input "Description" at bounding box center [654, 137] width 92 height 12
type input "MFME_LindaMcCartney"
click at [563, 267] on button "Save" at bounding box center [686, 319] width 23 height 11
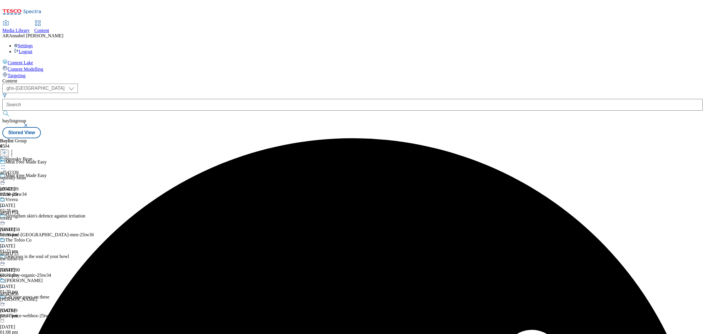
scroll to position [57, 0]
click at [43, 267] on div "linda-mccartney" at bounding box center [21, 299] width 43 height 5
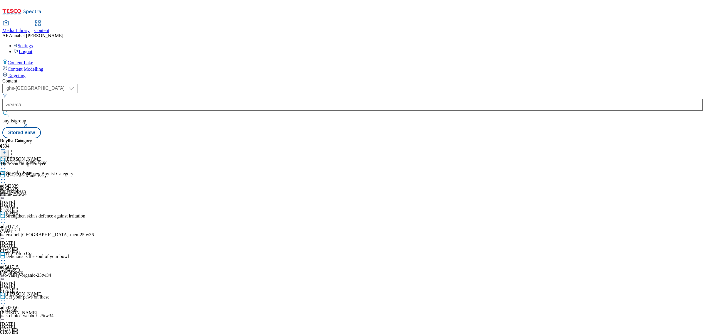
click at [6, 151] on icon at bounding box center [4, 153] width 4 height 4
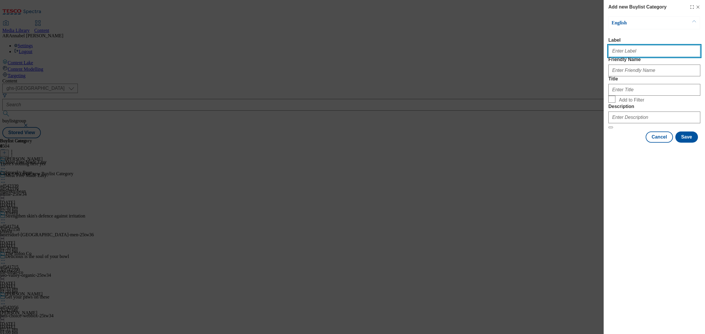
click at [563, 54] on input "Label" at bounding box center [654, 51] width 92 height 12
paste input "542056"
type input "ad542056"
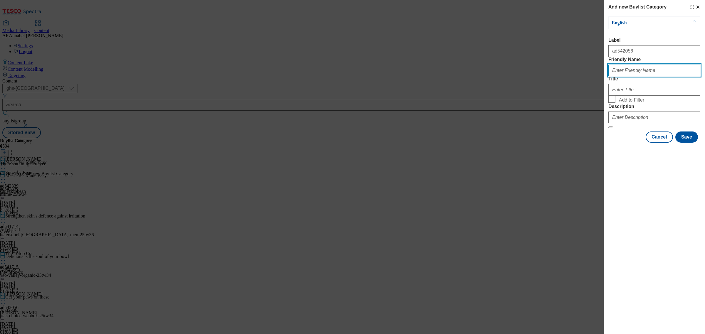
click at [563, 76] on input "Friendly Name" at bounding box center [654, 71] width 92 height 12
type input "M"
type input "linda-mccartney"
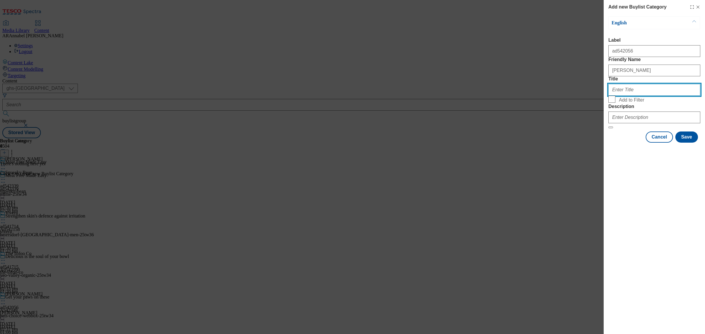
click at [563, 96] on input "Title" at bounding box center [654, 90] width 92 height 12
type input "L"
type input "Linda"
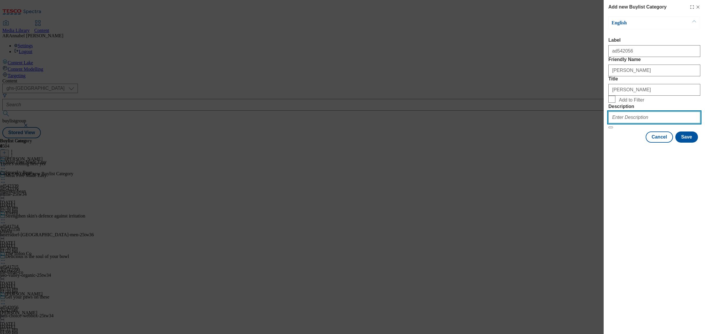
click at [563, 123] on input "Description" at bounding box center [654, 118] width 92 height 12
type input "MFME_LindaMcCartney"
click at [563, 143] on button "Save" at bounding box center [686, 137] width 23 height 11
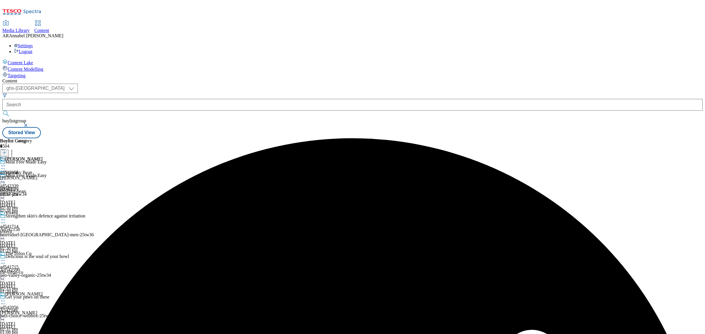
click at [43, 157] on div "Linda ad542056 linda-mccartney 10 Oct 2025 02:37 pm" at bounding box center [21, 177] width 43 height 41
click at [6, 151] on icon at bounding box center [4, 153] width 4 height 4
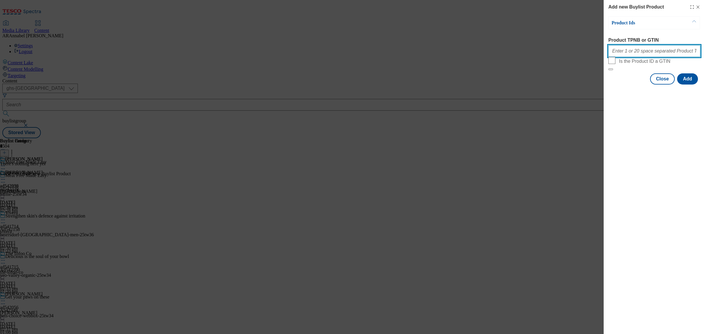
click at [563, 54] on input "Product TPNB or GTIN" at bounding box center [654, 51] width 92 height 12
paste input "67430978 87232013 96535420 88630214 96097752 71527300 87225949 87861230 7754647…"
type input "67430978 87232013 96535420 88630214 96097752 71527300 87225949 87861230 7754647…"
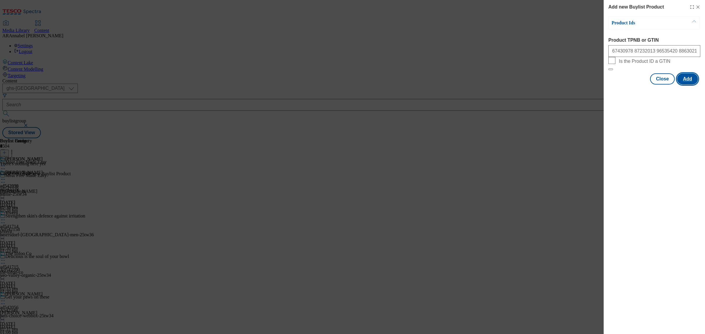
click at [563, 85] on button "Add" at bounding box center [687, 78] width 21 height 11
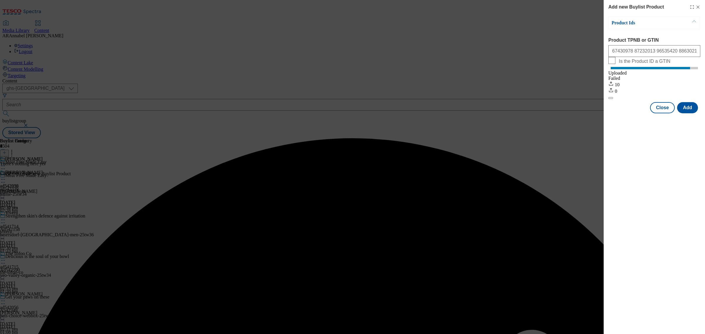
click at [563, 8] on body "Icons icon_account icon_add icon_backward_link icon_basket icon_benefits icon_c…" at bounding box center [352, 70] width 700 height 136
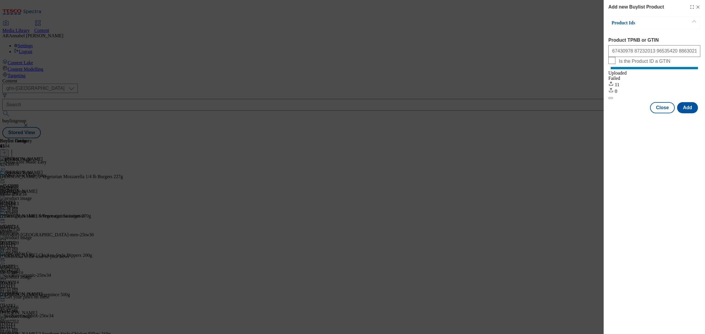
click at [563, 6] on icon "Modal" at bounding box center [697, 7] width 5 height 5
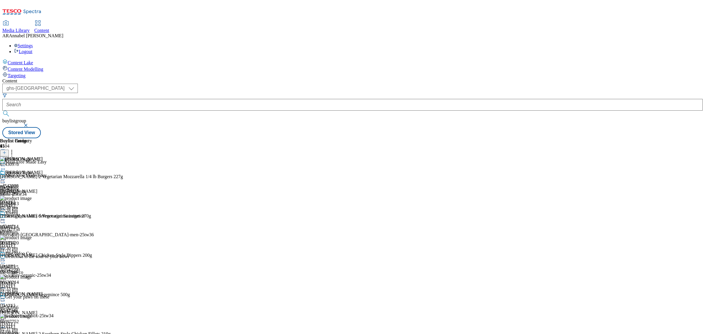
click at [6, 163] on icon at bounding box center [3, 166] width 6 height 6
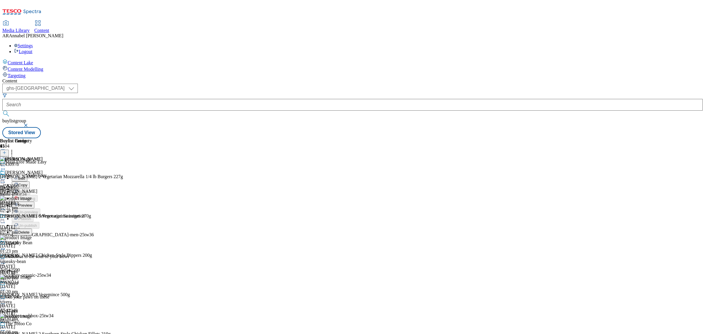
click at [32, 203] on span "Preview" at bounding box center [25, 205] width 14 height 4
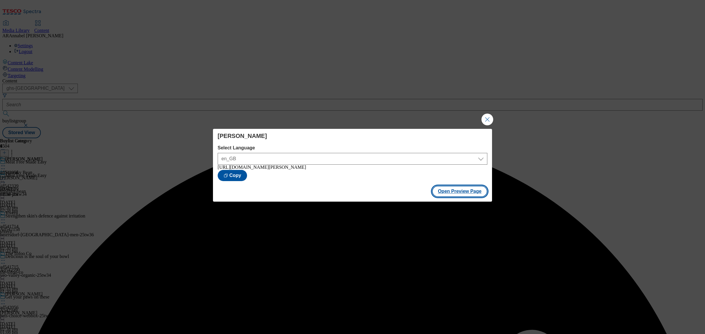
click at [445, 194] on button "Open Preview Page" at bounding box center [459, 191] width 55 height 11
click at [488, 118] on button "Close Modal" at bounding box center [487, 120] width 12 height 12
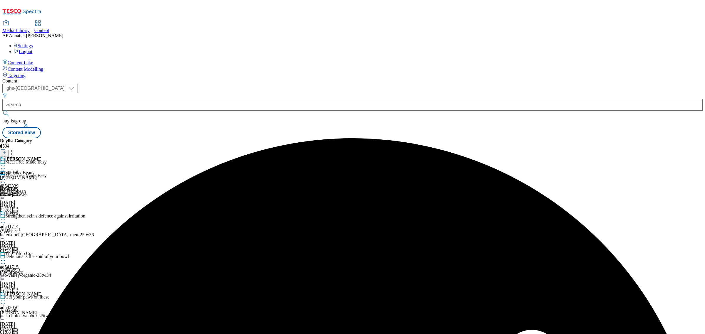
click at [6, 163] on icon at bounding box center [3, 166] width 6 height 6
click at [27, 175] on button "Edit" at bounding box center [20, 178] width 16 height 7
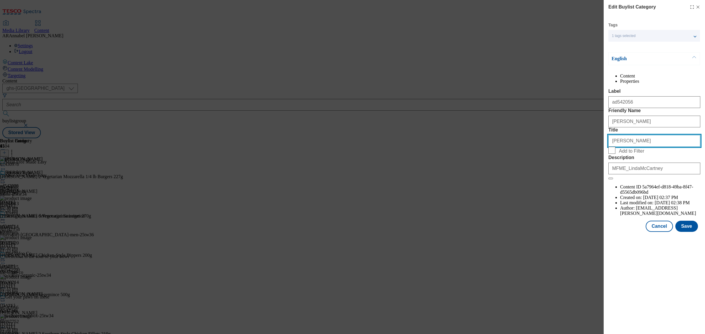
click at [563, 147] on input "Linda" at bounding box center [654, 141] width 92 height 12
type input "Linda McCartney"
click at [563, 232] on button "Save" at bounding box center [686, 226] width 23 height 11
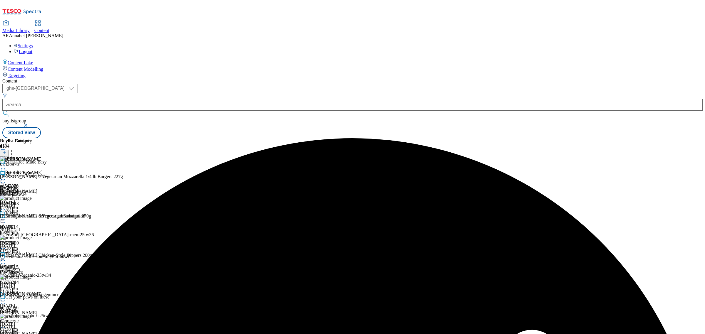
click at [6, 163] on icon at bounding box center [3, 166] width 6 height 6
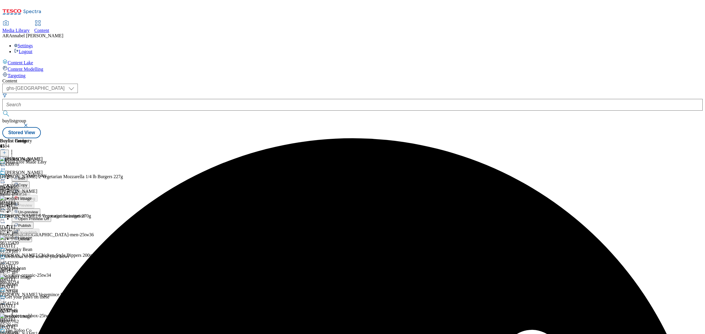
click at [31, 223] on span "Publish" at bounding box center [24, 225] width 13 height 4
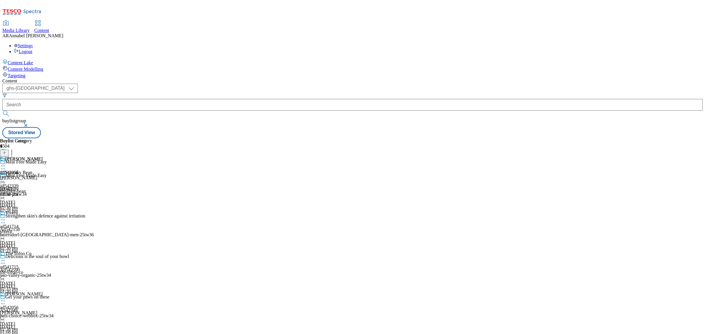
click at [6, 151] on icon at bounding box center [4, 153] width 4 height 4
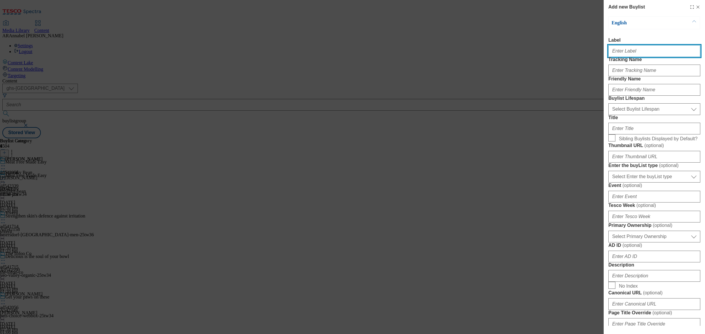
click at [563, 56] on input "Label" at bounding box center [654, 51] width 92 height 12
paste input "542339"
type input "ad542339"
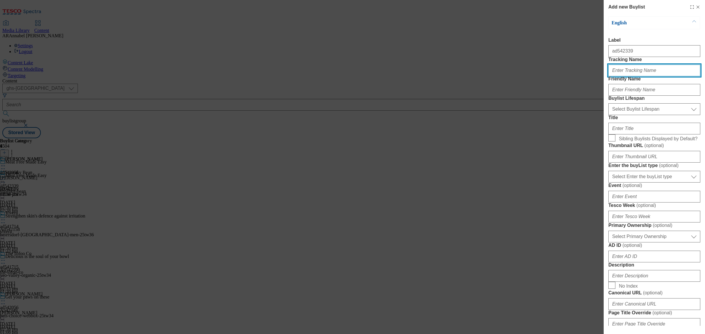
click at [563, 76] on input "Tracking Name" at bounding box center [654, 71] width 92 height 12
paste input "542339"
type input "DH_ad542339"
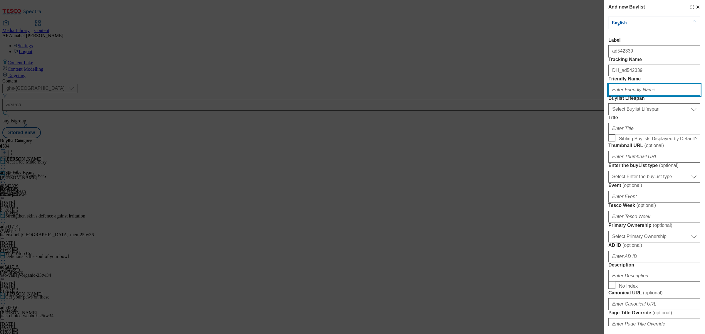
click at [563, 96] on input "Friendly Name" at bounding box center [654, 90] width 92 height 12
type input "beyond-meat"
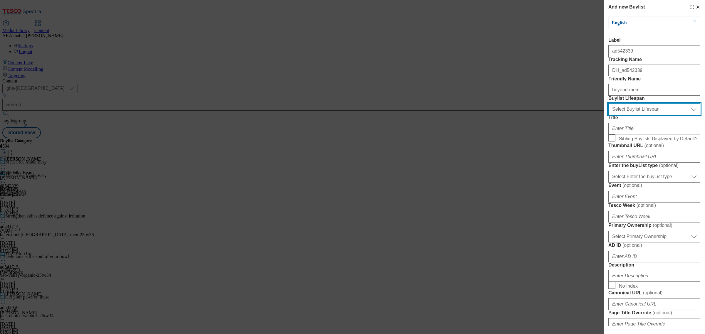
click at [563, 115] on select "Select Buylist Lifespan evergreen seasonal tactical" at bounding box center [654, 109] width 92 height 12
select select "tactical"
click at [563, 115] on select "Select Buylist Lifespan evergreen seasonal tactical" at bounding box center [654, 109] width 92 height 12
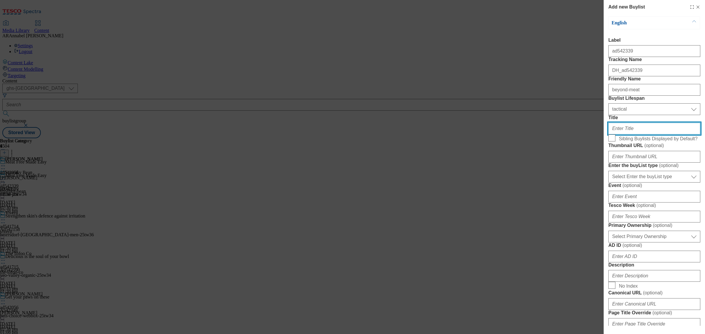
click at [563, 134] on input "Title" at bounding box center [654, 129] width 92 height 12
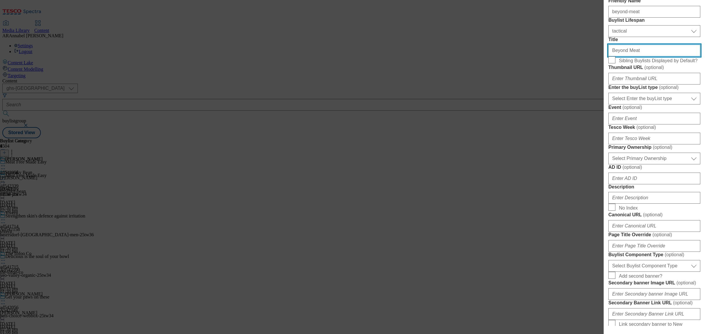
scroll to position [184, 0]
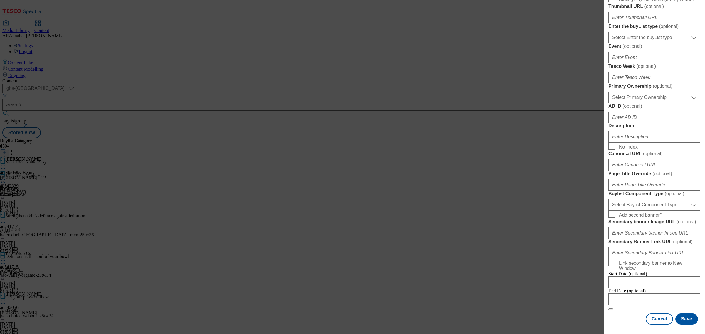
type input "Beyond Meat"
drag, startPoint x: 633, startPoint y: 216, endPoint x: 640, endPoint y: 207, distance: 11.1
click at [563, 212] on form "Label ad542339 Tracking Name DH_ad542339 Friendly Name beyond-meat Buylist Life…" at bounding box center [654, 104] width 92 height 412
click at [563, 143] on input "Description" at bounding box center [654, 137] width 92 height 12
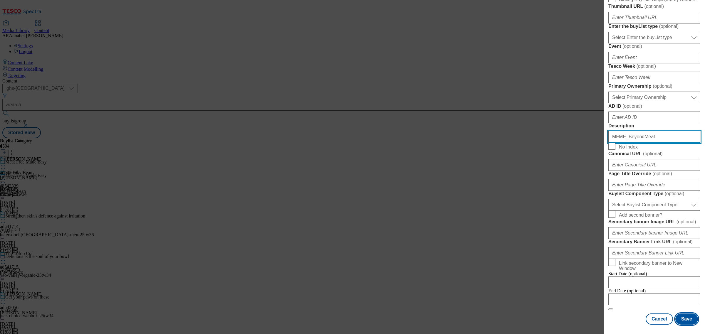
type input "MFME_BeyondMeat"
click at [563, 267] on button "Save" at bounding box center [686, 319] width 23 height 11
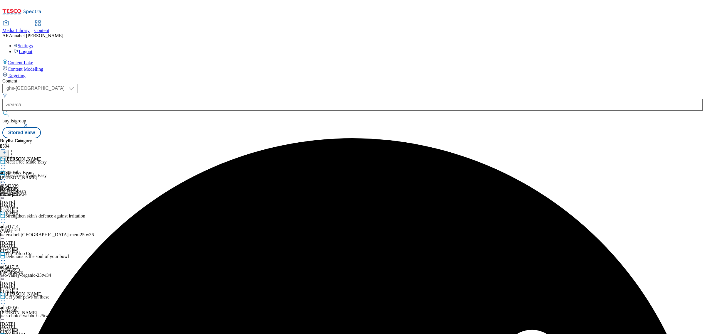
scroll to position [118, 0]
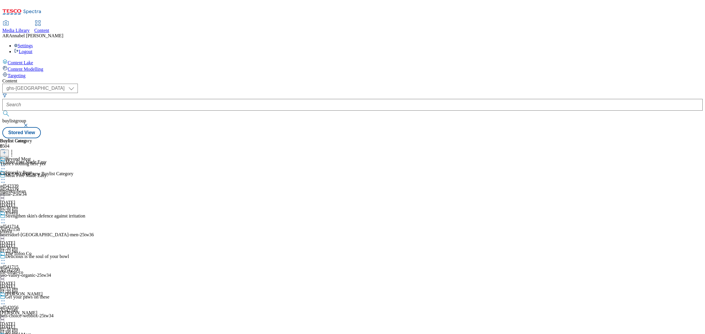
click at [6, 151] on icon at bounding box center [4, 153] width 4 height 4
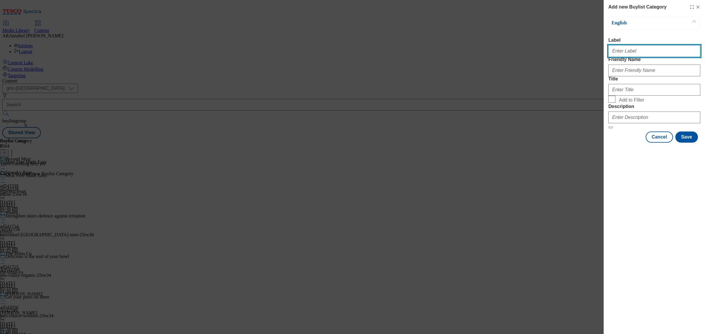
click at [563, 55] on input "Label" at bounding box center [654, 51] width 92 height 12
paste input "542339"
type input "ad542339"
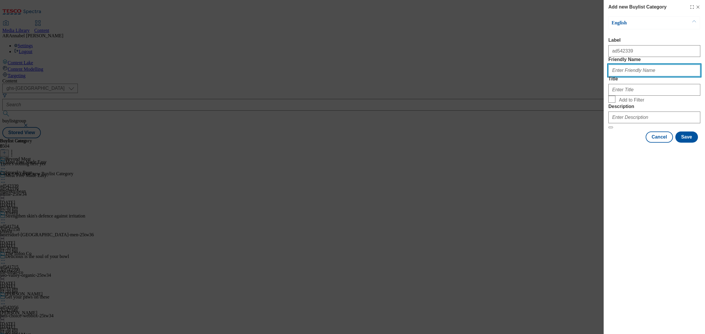
click at [563, 76] on input "Friendly Name" at bounding box center [654, 71] width 92 height 12
type input "beyond-meat"
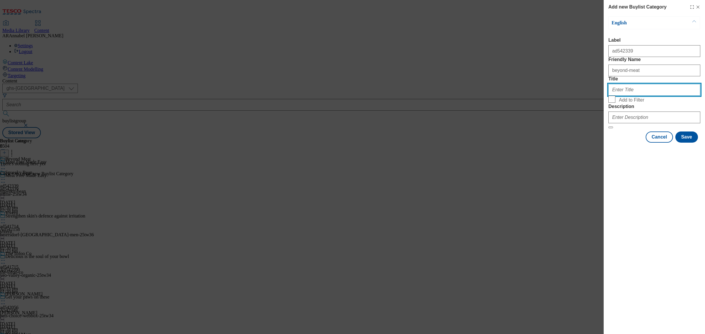
click at [563, 96] on input "Title" at bounding box center [654, 90] width 92 height 12
type input "Beyond Meat"
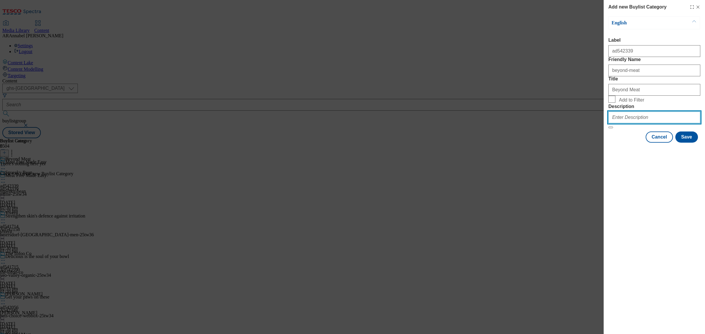
click at [563, 123] on input "Description" at bounding box center [654, 118] width 92 height 12
type input "MFME_BeyondMeat"
click at [563, 143] on button "Save" at bounding box center [686, 137] width 23 height 11
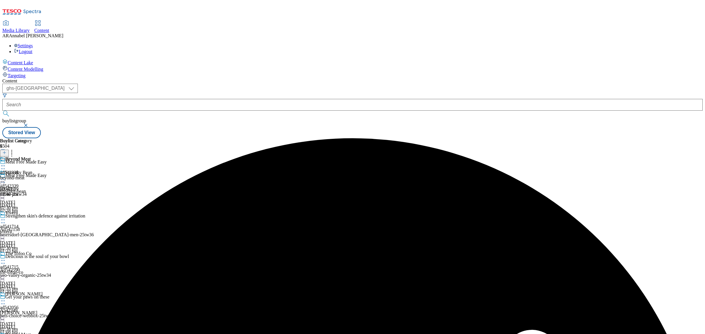
click at [32, 157] on div "Beyond Meat ad542339 beyond-meat 10 Oct 2025 02:40 pm" at bounding box center [16, 177] width 32 height 41
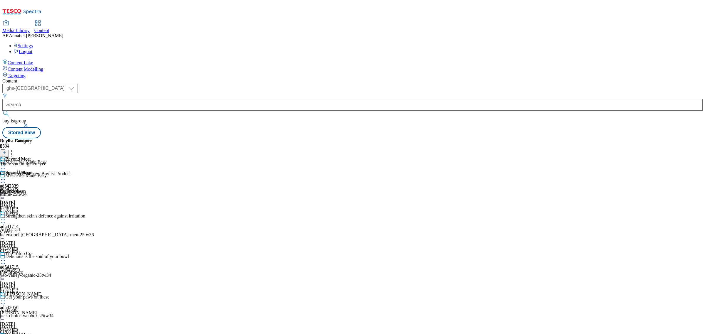
click at [6, 151] on icon at bounding box center [4, 153] width 4 height 4
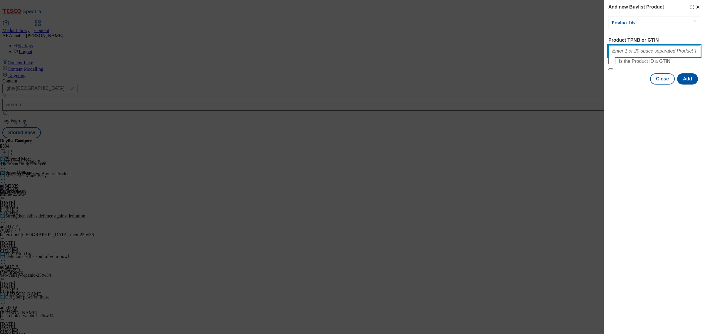
click at [563, 53] on input "Product TPNB or GTIN" at bounding box center [654, 51] width 92 height 12
paste input "87690472 93284610 96176993"
type input "87690472 93284610 96176993"
click at [563, 85] on div "Product Ids Product TPNB or GTIN 87690472 93284610 96176993 Is the Product ID a…" at bounding box center [654, 50] width 92 height 68
click at [563, 85] on button "Add" at bounding box center [687, 78] width 21 height 11
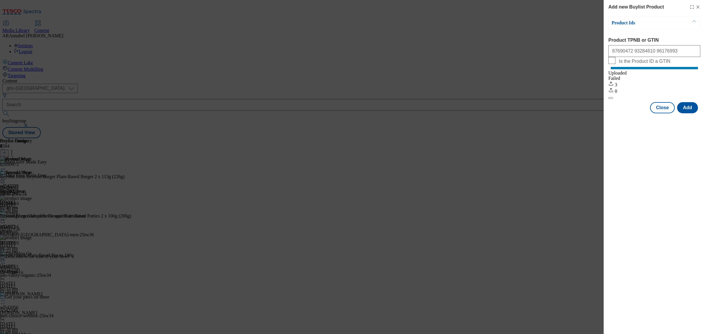
click at [275, 93] on div "Add new Buylist Product Product Ids Product TPNB or GTIN 87690472 93284610 9617…" at bounding box center [352, 167] width 705 height 334
click at [563, 8] on icon "Modal" at bounding box center [697, 7] width 5 height 5
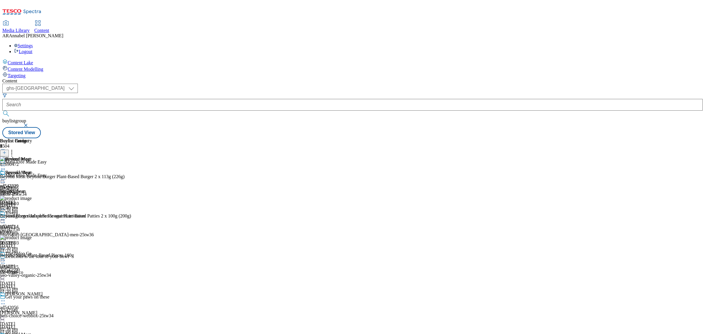
click at [43, 157] on div "Beyond Meat" at bounding box center [21, 164] width 43 height 14
click at [6, 163] on icon at bounding box center [3, 166] width 6 height 6
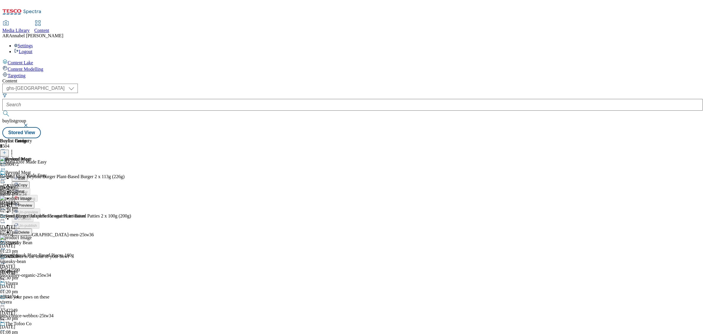
click at [32, 203] on span "Preview" at bounding box center [25, 205] width 14 height 4
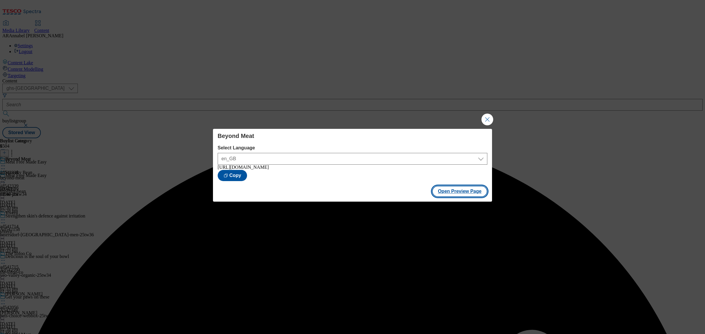
click at [467, 195] on button "Open Preview Page" at bounding box center [459, 191] width 55 height 11
click at [486, 114] on button "Close Modal" at bounding box center [487, 120] width 12 height 12
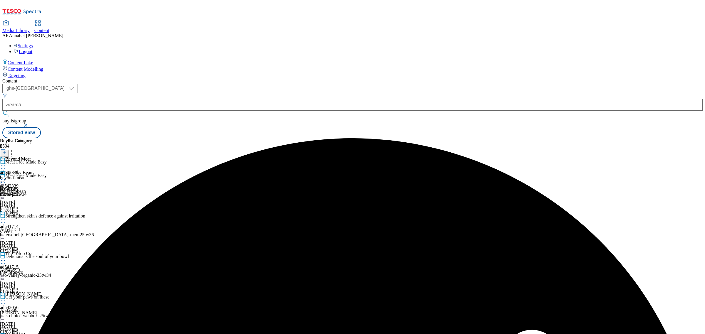
click at [6, 163] on icon at bounding box center [3, 166] width 6 height 6
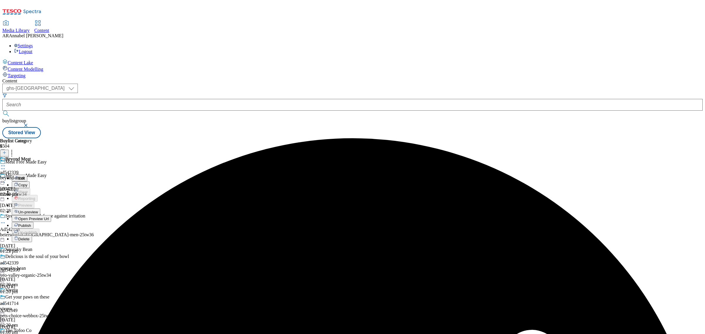
click at [31, 223] on span "Publish" at bounding box center [24, 225] width 13 height 4
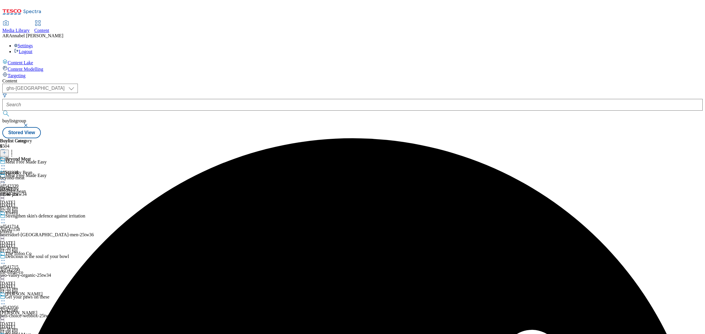
click at [6, 151] on icon at bounding box center [4, 153] width 4 height 4
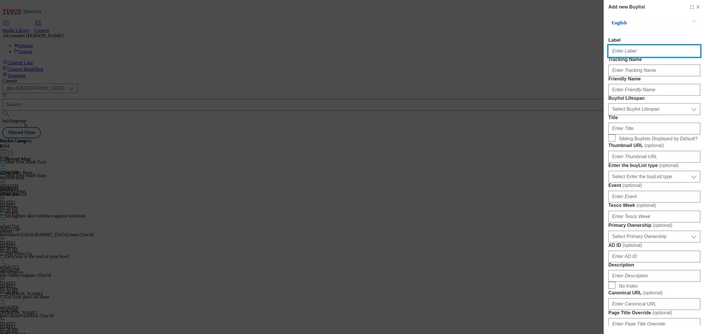
click at [563, 56] on input "Label" at bounding box center [654, 51] width 92 height 12
paste input "542497"
type input "ad542497"
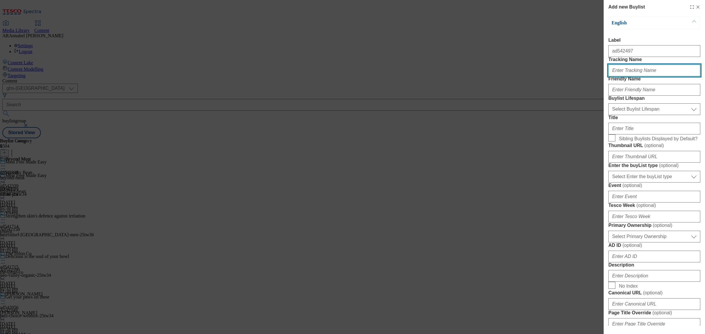
click at [563, 76] on input "Tracking Name" at bounding box center [654, 71] width 92 height 12
paste input "542497"
type input "DH_ad542497"
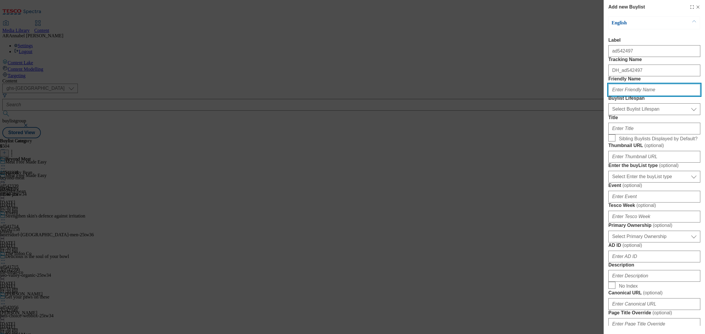
click at [563, 96] on input "Friendly Name" at bounding box center [654, 90] width 92 height 12
type input "the-vegetarian-butcher"
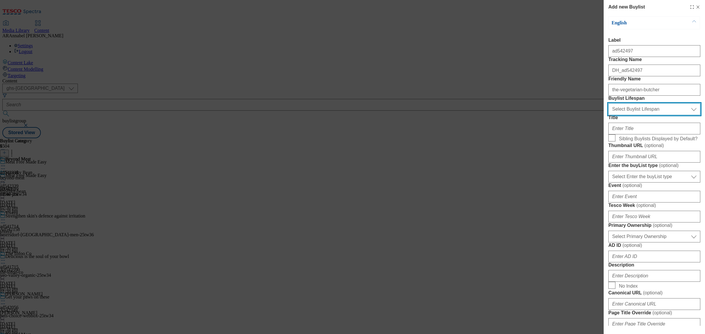
click at [563, 115] on select "Select Buylist Lifespan evergreen seasonal tactical" at bounding box center [654, 109] width 92 height 12
select select "tactical"
click at [563, 115] on select "Select Buylist Lifespan evergreen seasonal tactical" at bounding box center [654, 109] width 92 height 12
drag, startPoint x: 626, startPoint y: 157, endPoint x: 625, endPoint y: 165, distance: 8.9
click at [563, 120] on label "Title" at bounding box center [654, 117] width 92 height 5
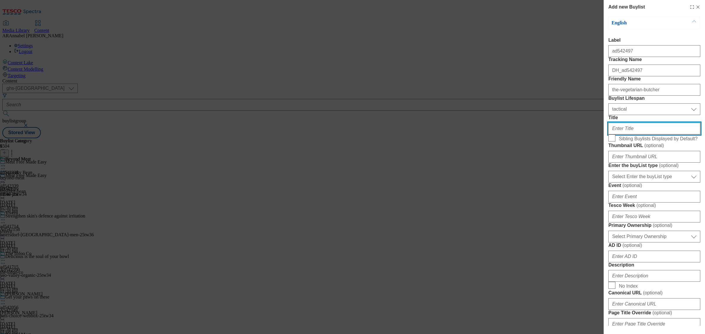
click at [563, 134] on input "Title" at bounding box center [654, 129] width 92 height 12
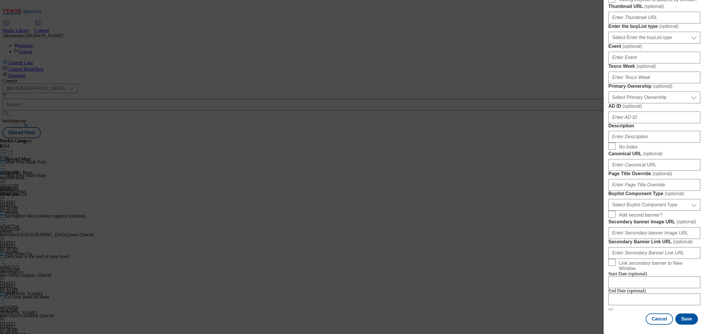
type input "The Vegetarian Butcher"
click at [563, 143] on input "Description" at bounding box center [654, 137] width 92 height 12
type input "MFME_TheVegetarianButcher"
click at [563, 267] on button "Save" at bounding box center [686, 319] width 23 height 11
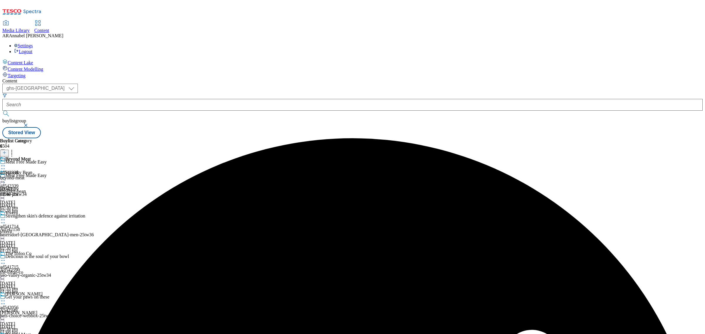
scroll to position [179, 0]
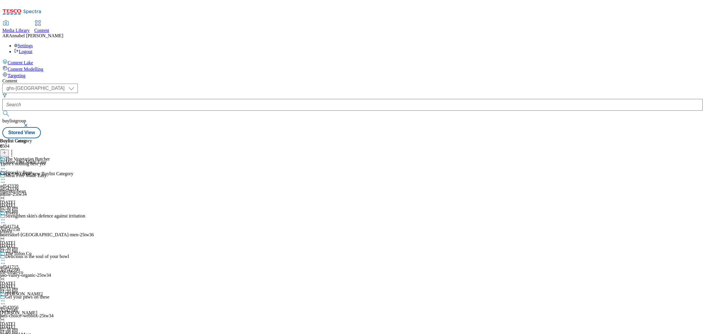
click at [9, 150] on button at bounding box center [4, 153] width 9 height 7
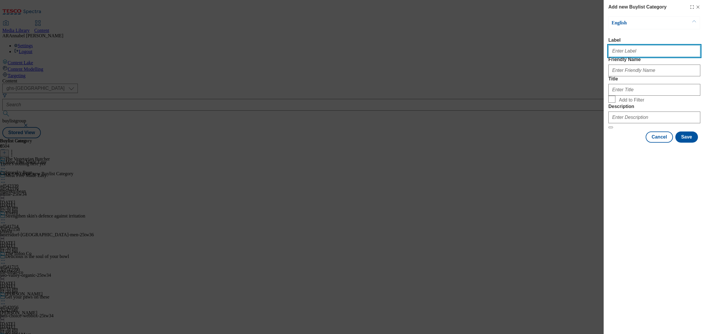
click at [563, 51] on input "Label" at bounding box center [654, 51] width 92 height 12
paste input "542497"
type input "ad542497"
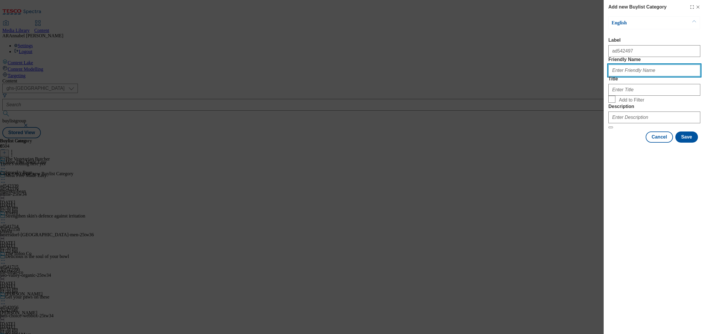
click at [563, 76] on input "Friendly Name" at bounding box center [654, 71] width 92 height 12
type input "D"
type input "the-vegetarian-butcher"
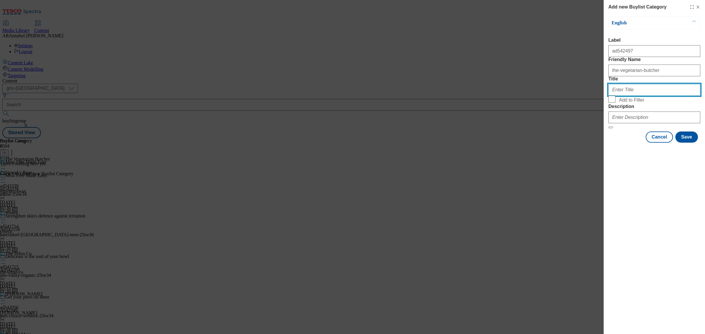
click at [563, 96] on input "Title" at bounding box center [654, 90] width 92 height 12
type input "The Vegetarian Butcher"
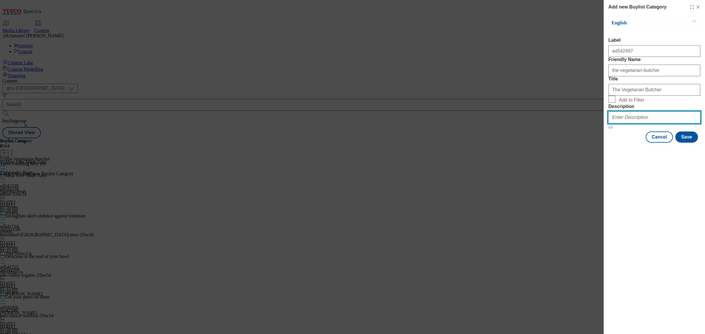
click at [563, 123] on input "Description" at bounding box center [654, 118] width 92 height 12
type input "MFME_TheVegetarianButcher"
click at [563, 143] on button "Save" at bounding box center [686, 137] width 23 height 11
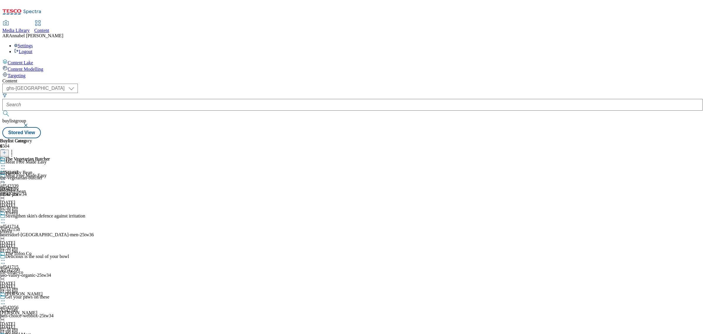
click at [6, 163] on icon at bounding box center [3, 166] width 6 height 6
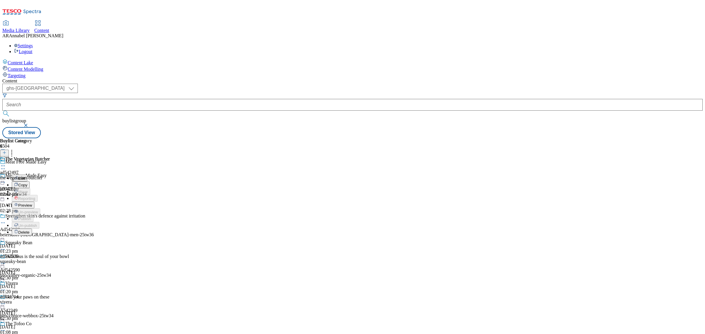
click at [32, 203] on span "Preview" at bounding box center [25, 205] width 14 height 4
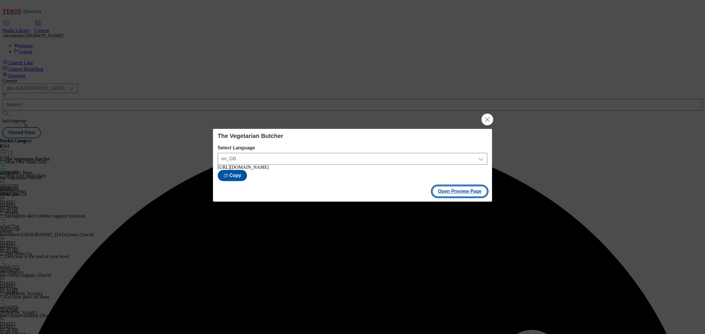
click at [451, 194] on button "Open Preview Page" at bounding box center [459, 191] width 55 height 11
click at [485, 116] on button "Close Modal" at bounding box center [487, 120] width 12 height 12
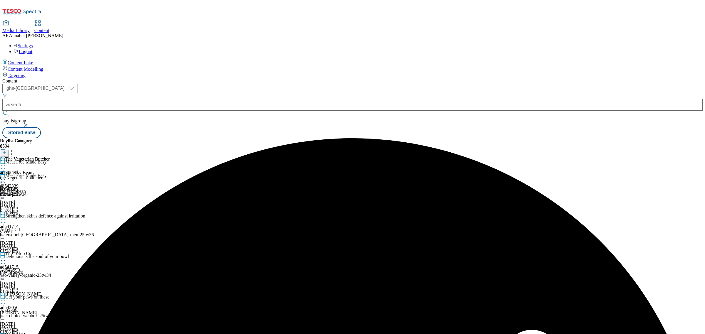
click at [6, 163] on icon at bounding box center [3, 166] width 6 height 6
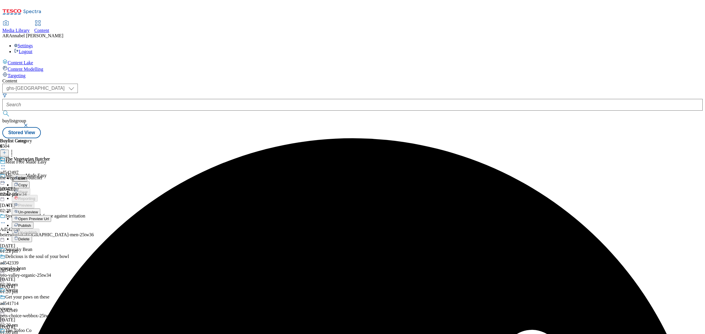
click at [31, 223] on span "Publish" at bounding box center [24, 225] width 13 height 4
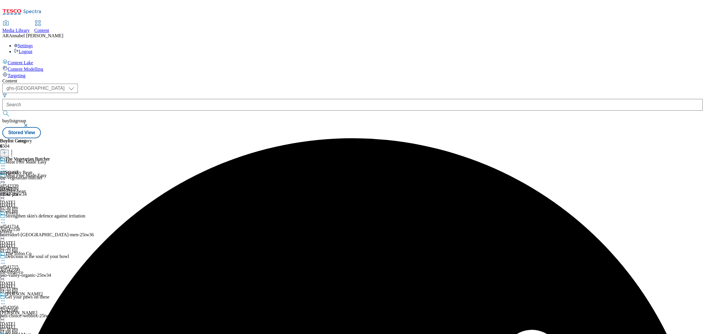
click at [50, 157] on div "The Vegetarian Butcher ad542497 the-vegetarian-butcher 10 Oct 2025 02:42 pm" at bounding box center [25, 177] width 50 height 41
click at [9, 150] on button at bounding box center [4, 153] width 9 height 7
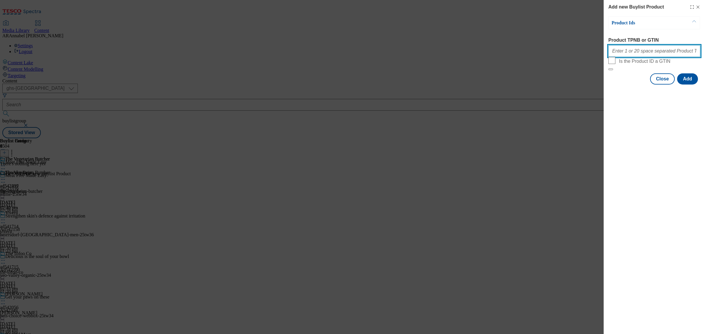
click at [563, 51] on input "Product TPNB or GTIN" at bounding box center [654, 51] width 92 height 12
paste input "96543622 96244694 89937518"
type input "96543622 96244694 89937518"
click at [563, 85] on button "Add" at bounding box center [687, 78] width 21 height 11
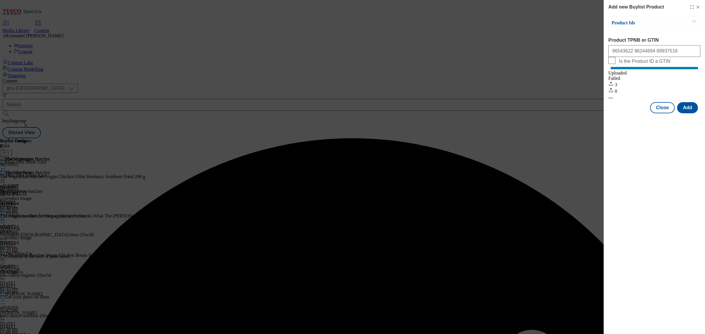
click at [563, 138] on div "Success - Job created 60545149-47a0-435b-b823-59d008dc093f successfully" at bounding box center [352, 138] width 700 height 0
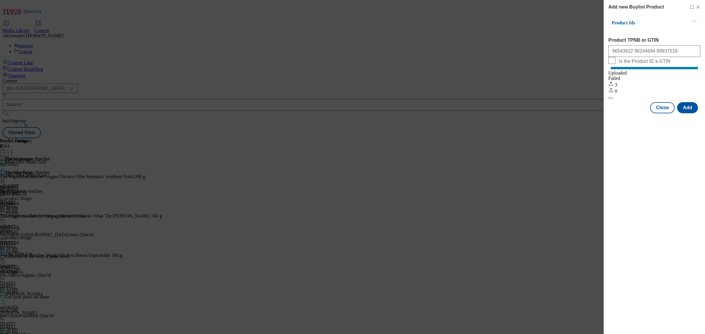
click at [563, 6] on icon "Modal" at bounding box center [697, 7] width 5 height 5
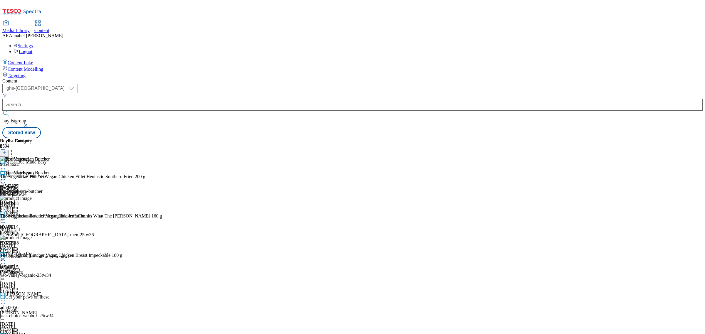
click at [6, 163] on icon at bounding box center [3, 166] width 6 height 6
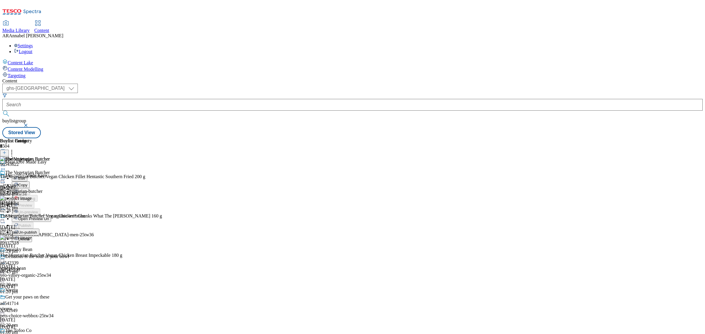
click at [37, 230] on span "Un-publish" at bounding box center [27, 232] width 19 height 4
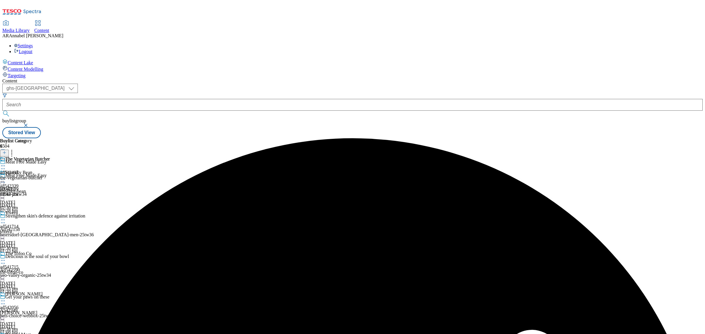
click at [6, 163] on icon at bounding box center [3, 166] width 6 height 6
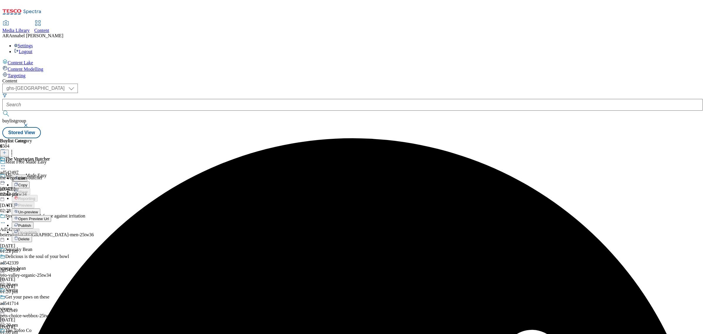
click at [38, 210] on span "Un-preview" at bounding box center [28, 212] width 20 height 4
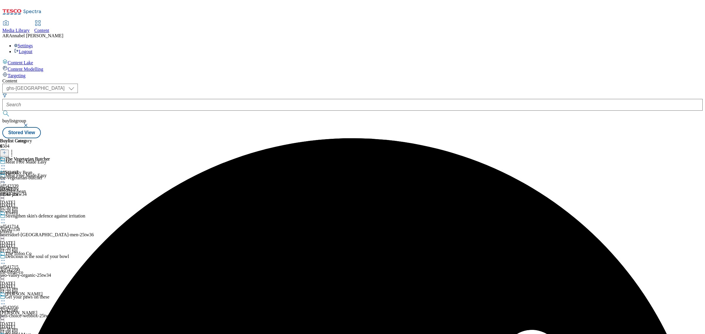
click at [6, 163] on icon at bounding box center [3, 166] width 6 height 6
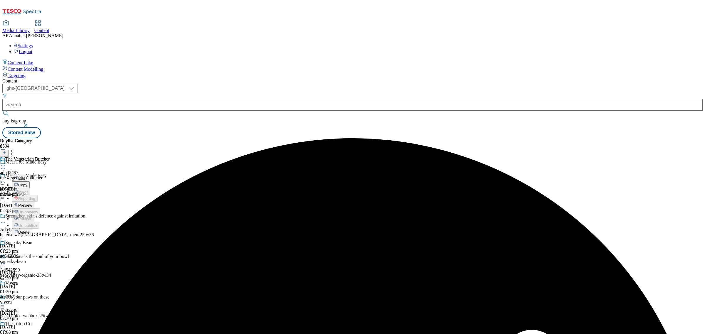
click at [32, 203] on span "Preview" at bounding box center [25, 205] width 14 height 4
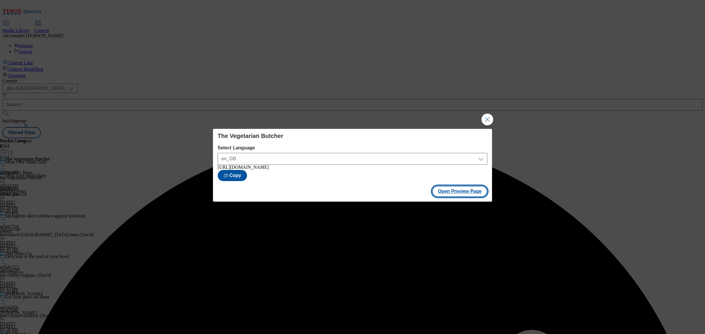
click at [441, 193] on button "Open Preview Page" at bounding box center [459, 191] width 55 height 11
click at [485, 114] on button "Close Modal" at bounding box center [487, 120] width 12 height 12
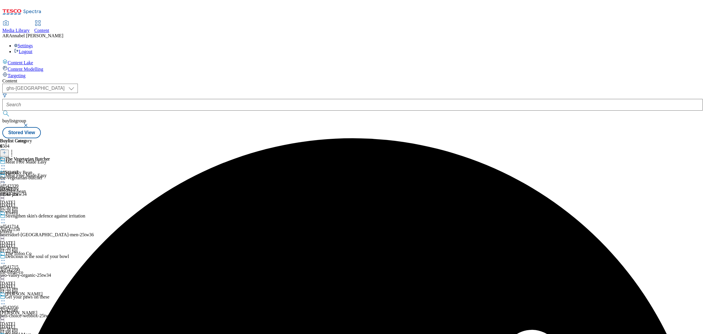
drag, startPoint x: 474, startPoint y: 112, endPoint x: 271, endPoint y: 95, distance: 203.9
click at [6, 163] on icon at bounding box center [3, 166] width 6 height 6
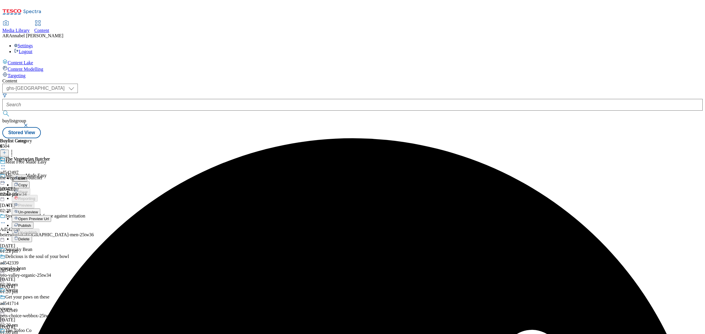
click at [33, 222] on button "Publish" at bounding box center [23, 225] width 22 height 7
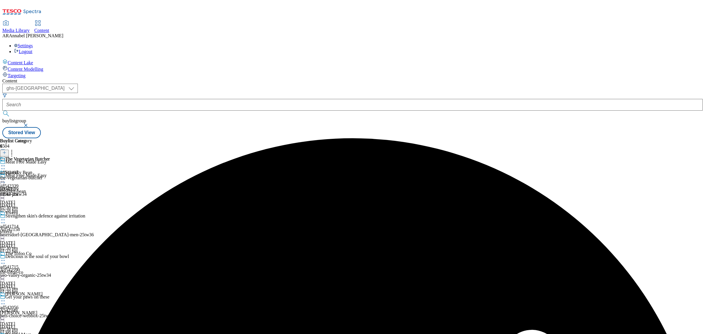
click at [6, 179] on icon at bounding box center [3, 182] width 6 height 6
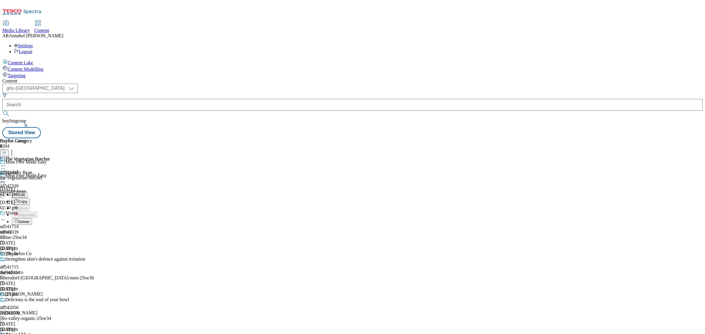
click at [25, 193] on span "Edit" at bounding box center [21, 195] width 7 height 4
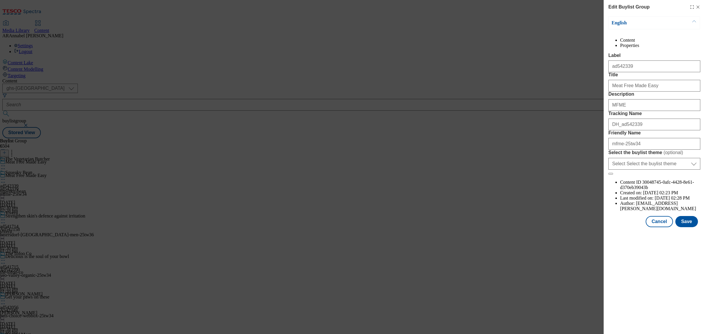
click at [563, 46] on li "Properties" at bounding box center [660, 45] width 80 height 5
click at [563, 43] on li "Content" at bounding box center [660, 40] width 80 height 5
click at [563, 5] on icon "Modal" at bounding box center [697, 7] width 5 height 5
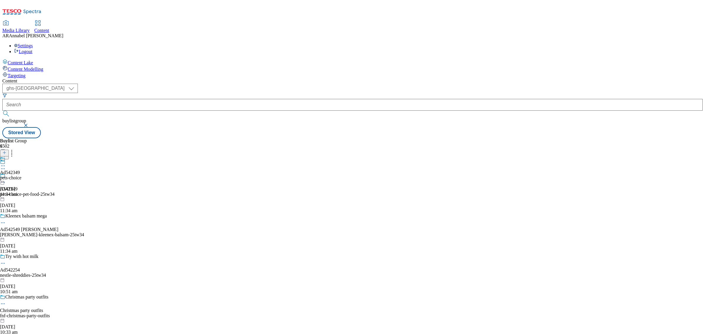
select select "ghs-[GEOGRAPHIC_DATA]"
